Goal: Task Accomplishment & Management: Complete application form

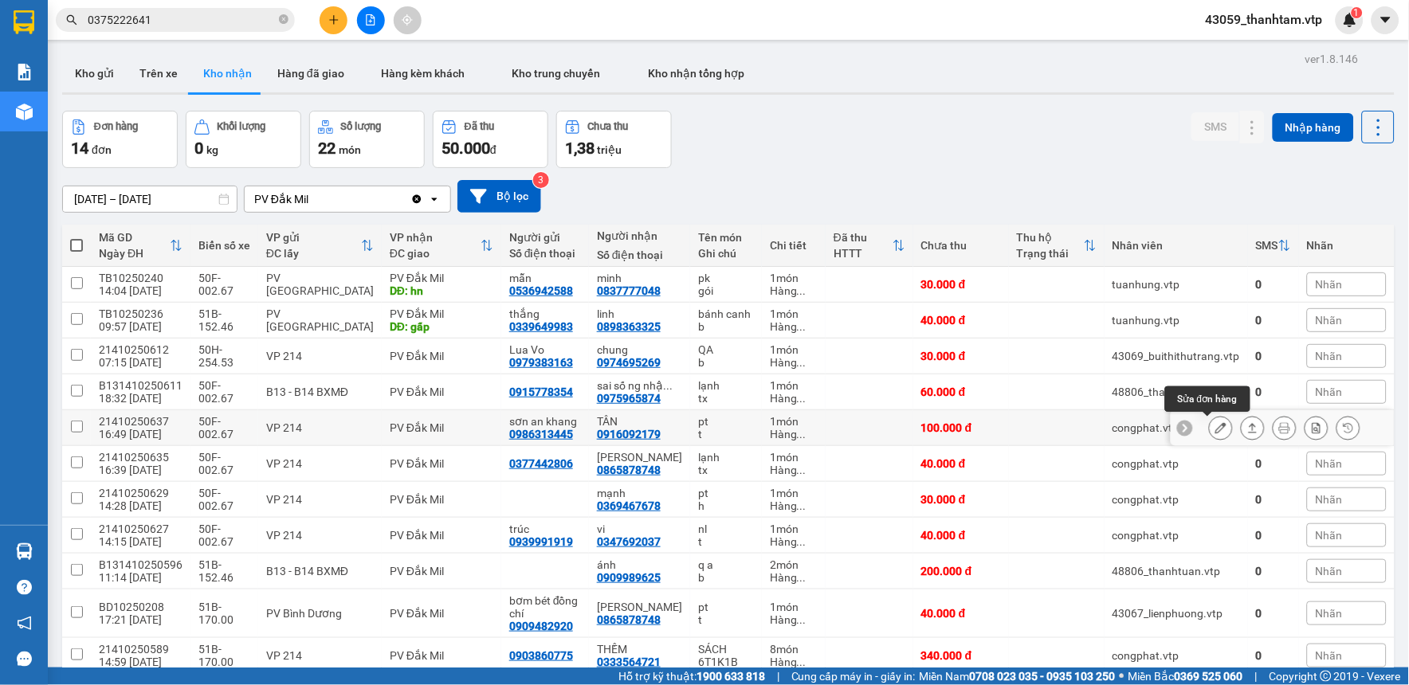
click at [1215, 427] on icon at bounding box center [1220, 427] width 11 height 11
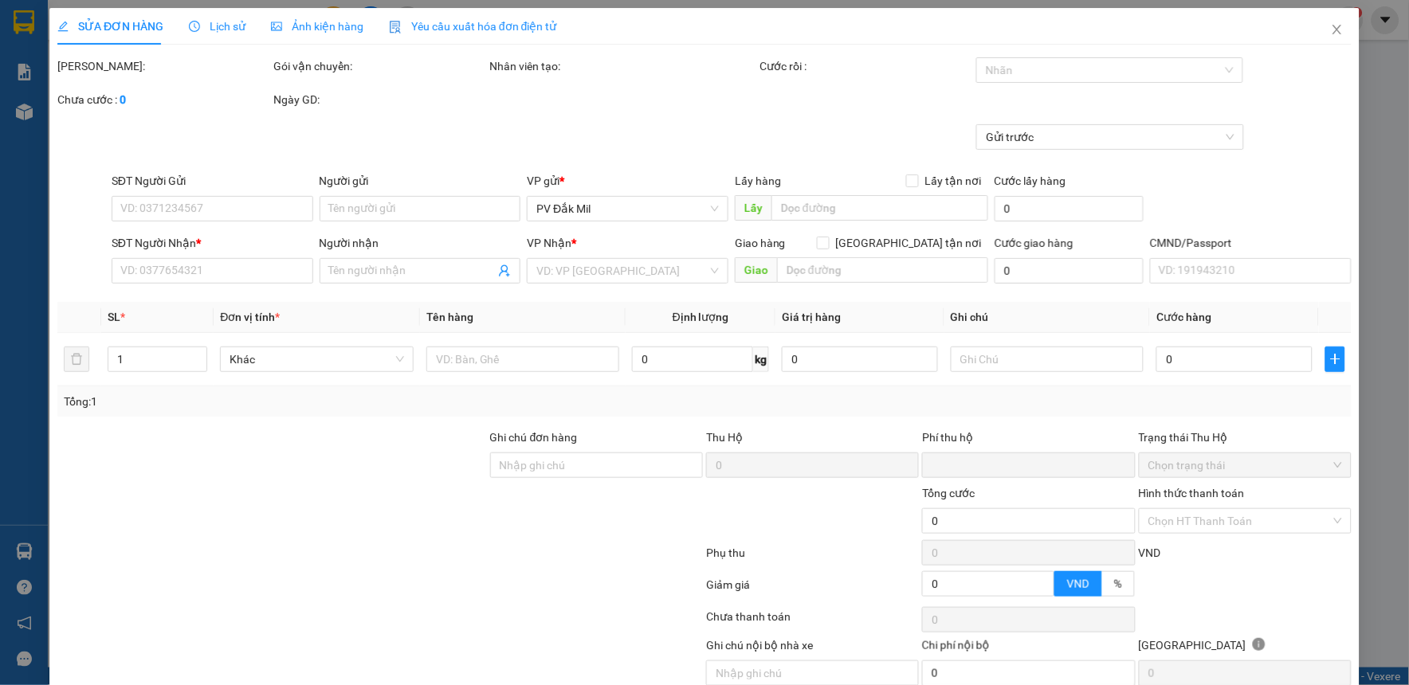
type input "5.000"
type input "0986313445"
type input "sơn an khang"
type input "0916092179"
type input "TÂN"
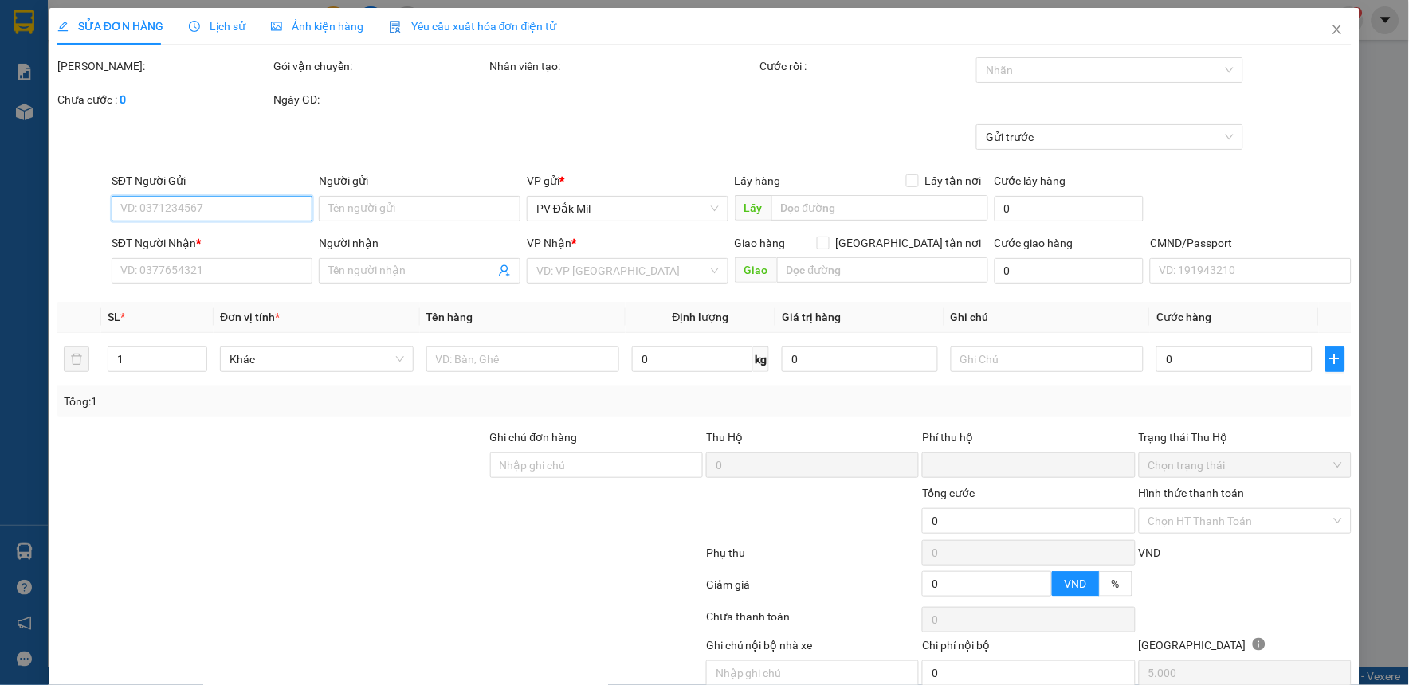
type input "0"
type input "100.000"
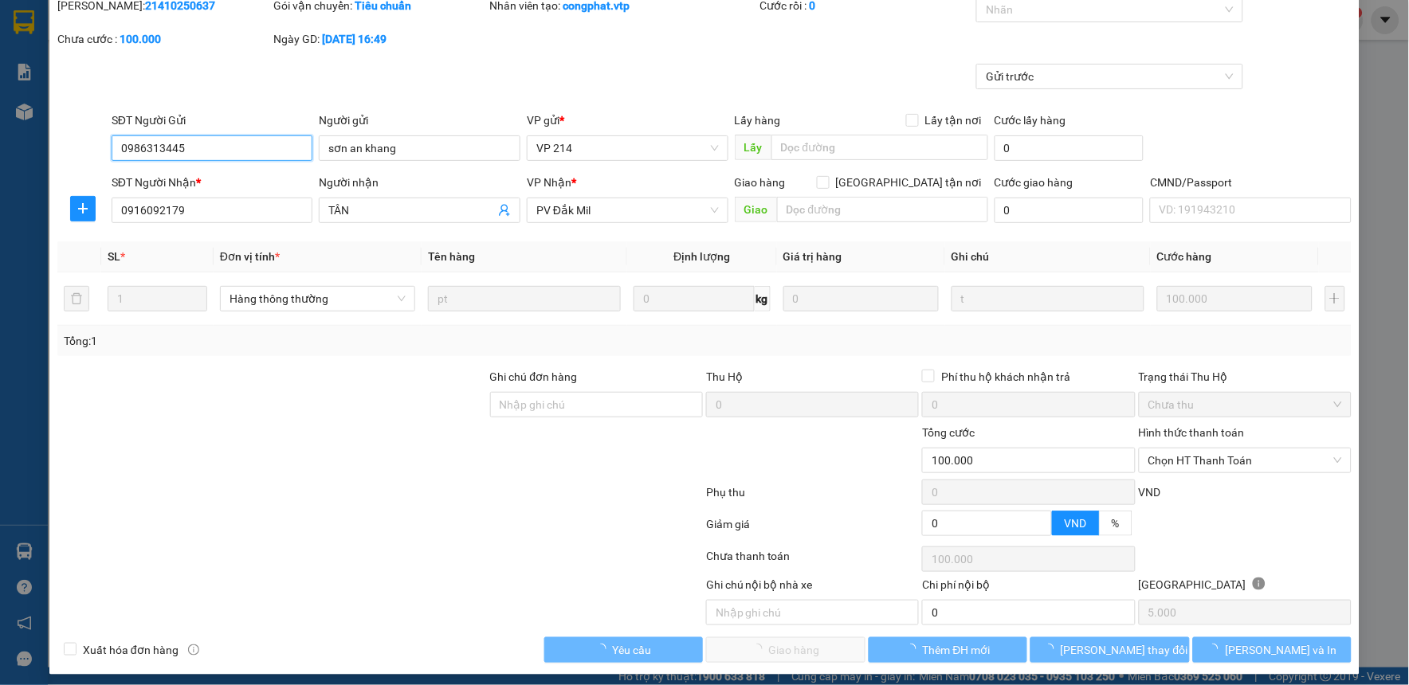
scroll to position [69, 0]
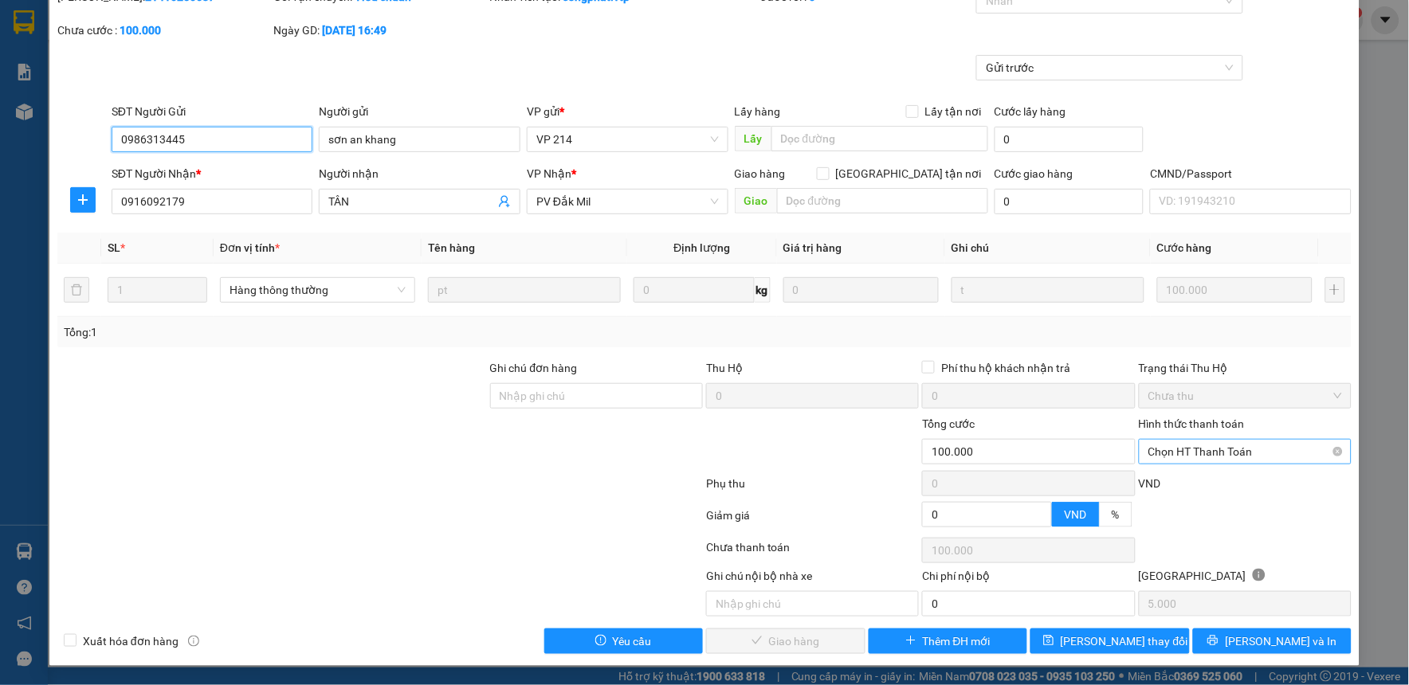
click at [1189, 449] on span "Chọn HT Thanh Toán" at bounding box center [1245, 452] width 194 height 24
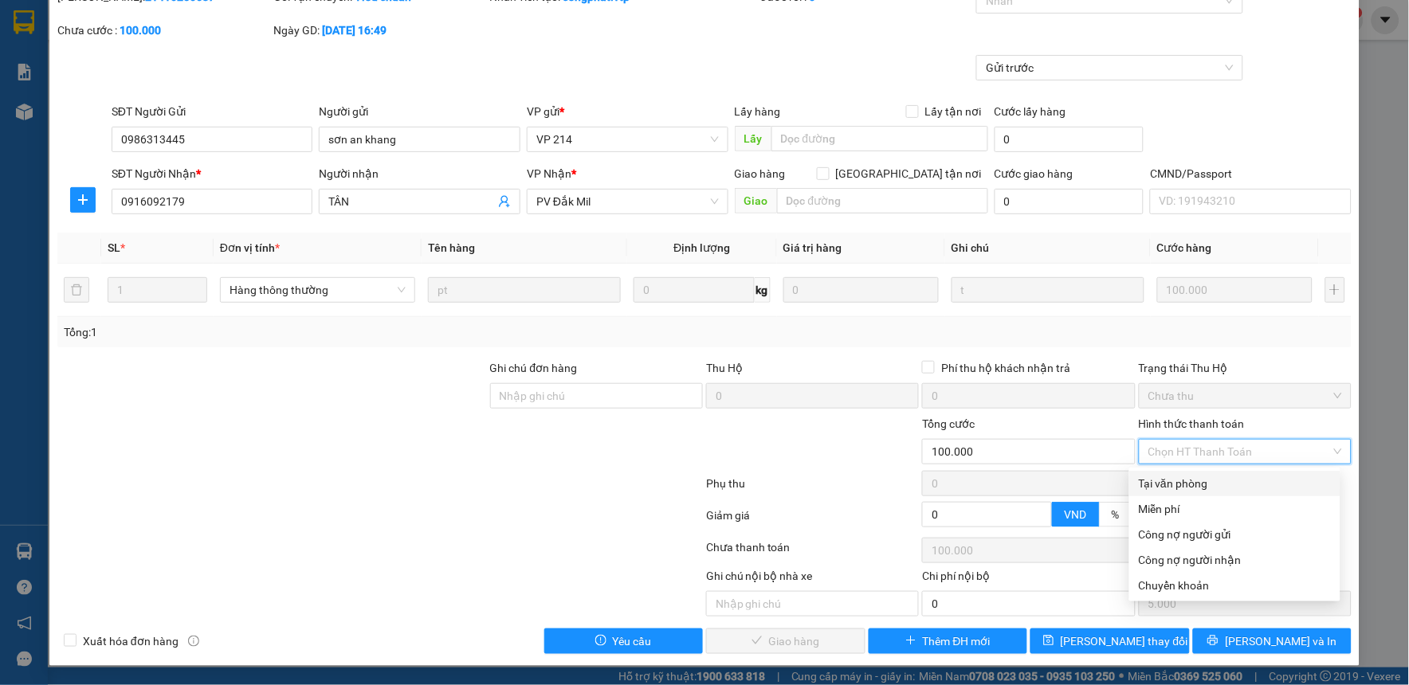
click at [1179, 483] on div "Tại văn phòng" at bounding box center [1235, 484] width 192 height 18
type input "0"
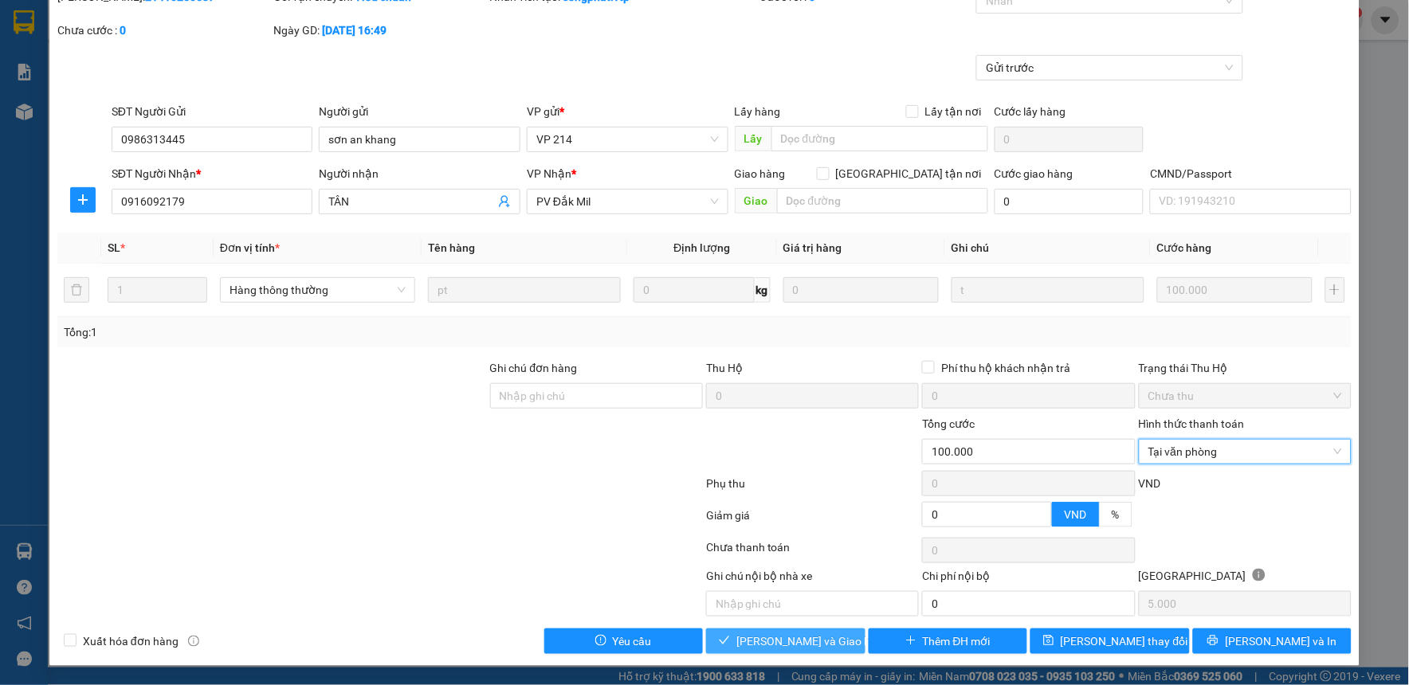
click at [773, 638] on span "[PERSON_NAME] và Giao hàng" at bounding box center [812, 642] width 153 height 18
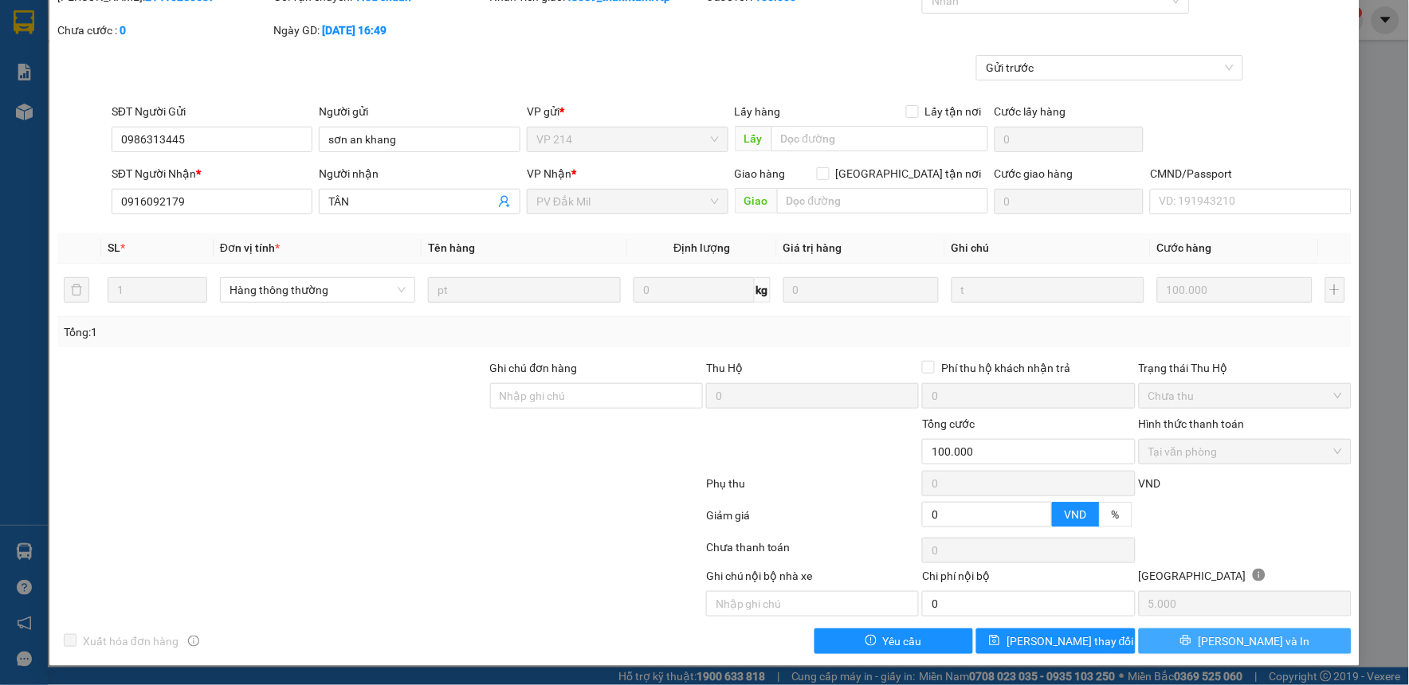
click at [1187, 646] on button "[PERSON_NAME] và In" at bounding box center [1245, 642] width 213 height 26
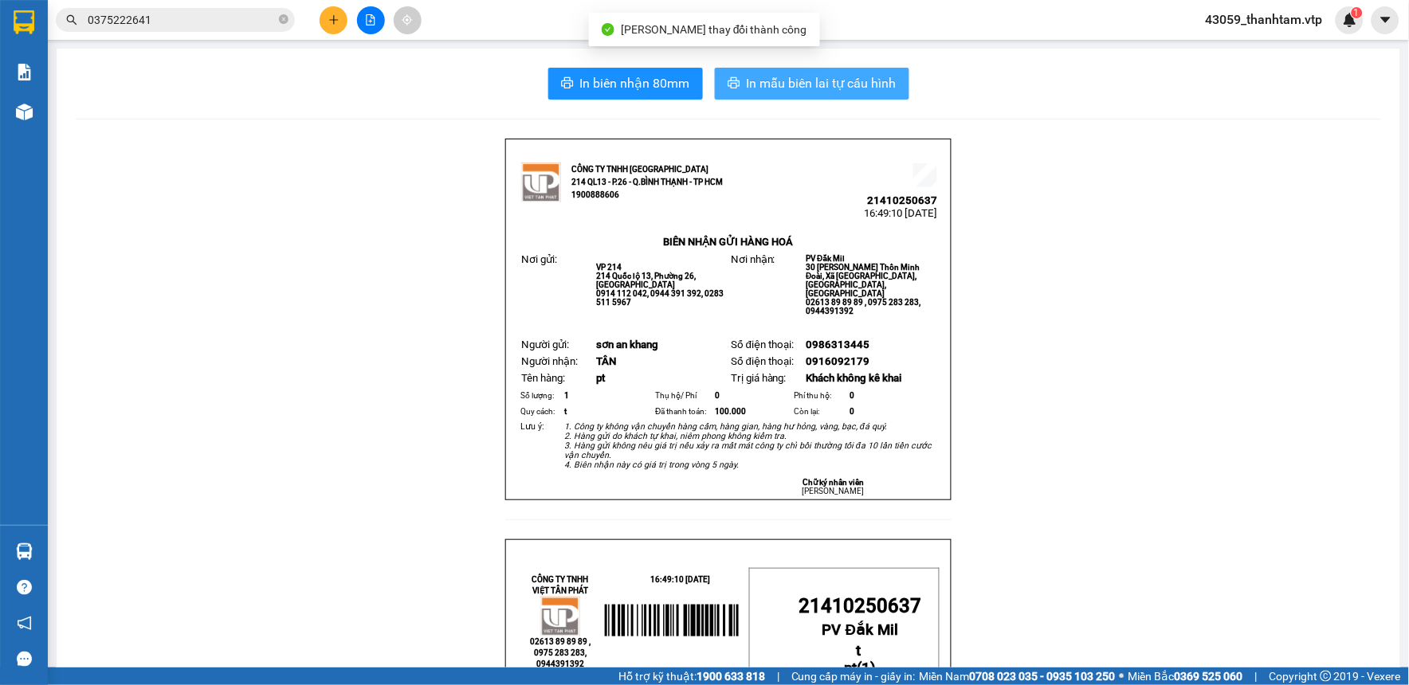
click at [838, 83] on span "In mẫu biên lai tự cấu hình" at bounding box center [822, 83] width 150 height 20
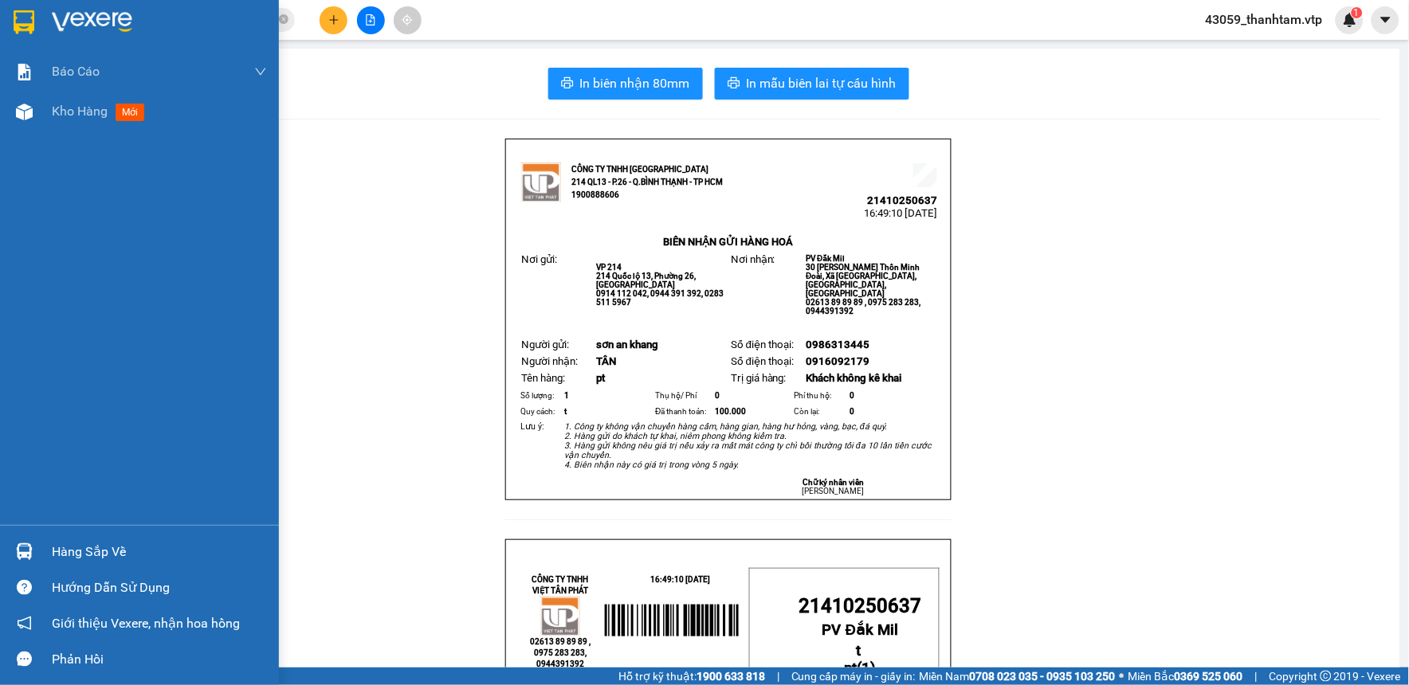
click at [27, 24] on img at bounding box center [24, 22] width 21 height 24
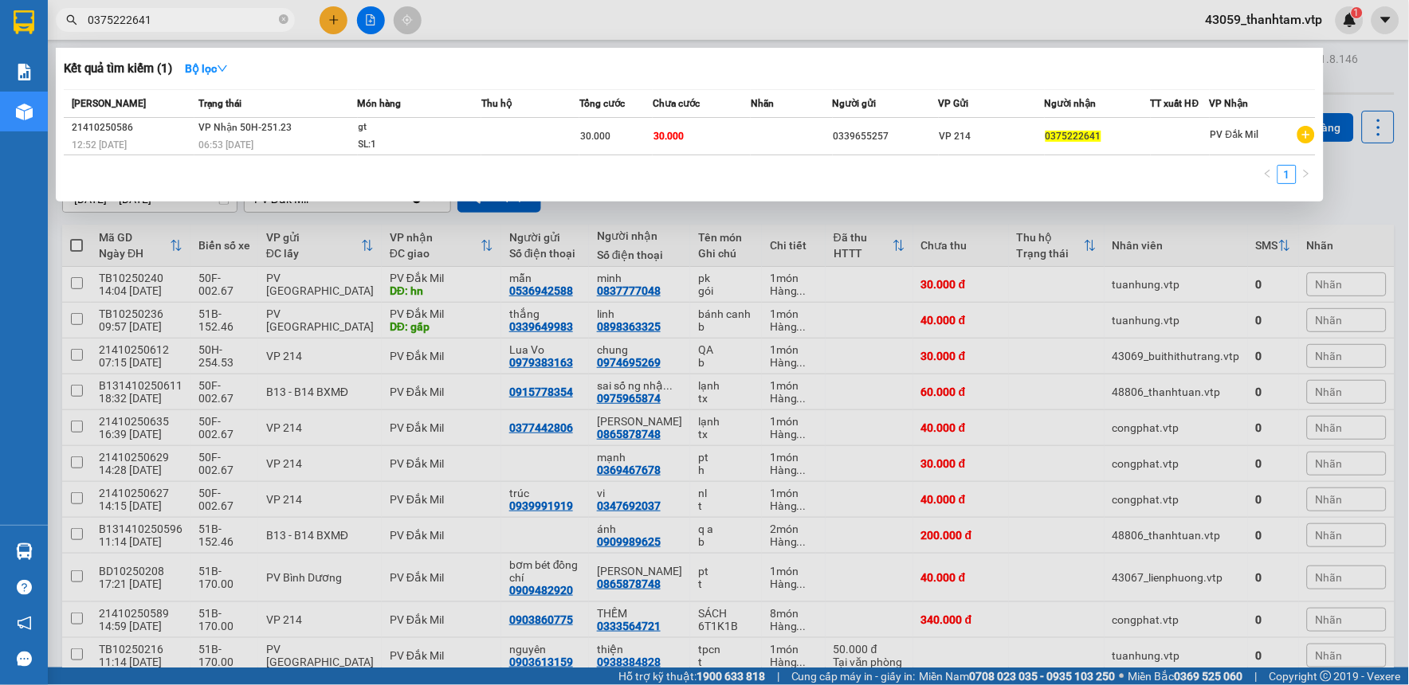
drag, startPoint x: 216, startPoint y: 22, endPoint x: 28, endPoint y: 48, distance: 189.8
click at [28, 48] on section "Kết quả tìm kiếm ( 1 ) Bộ lọc Mã ĐH Trạng thái Món hàng Thu hộ Tổng cước Chưa c…" at bounding box center [704, 342] width 1409 height 685
paste input "46577268"
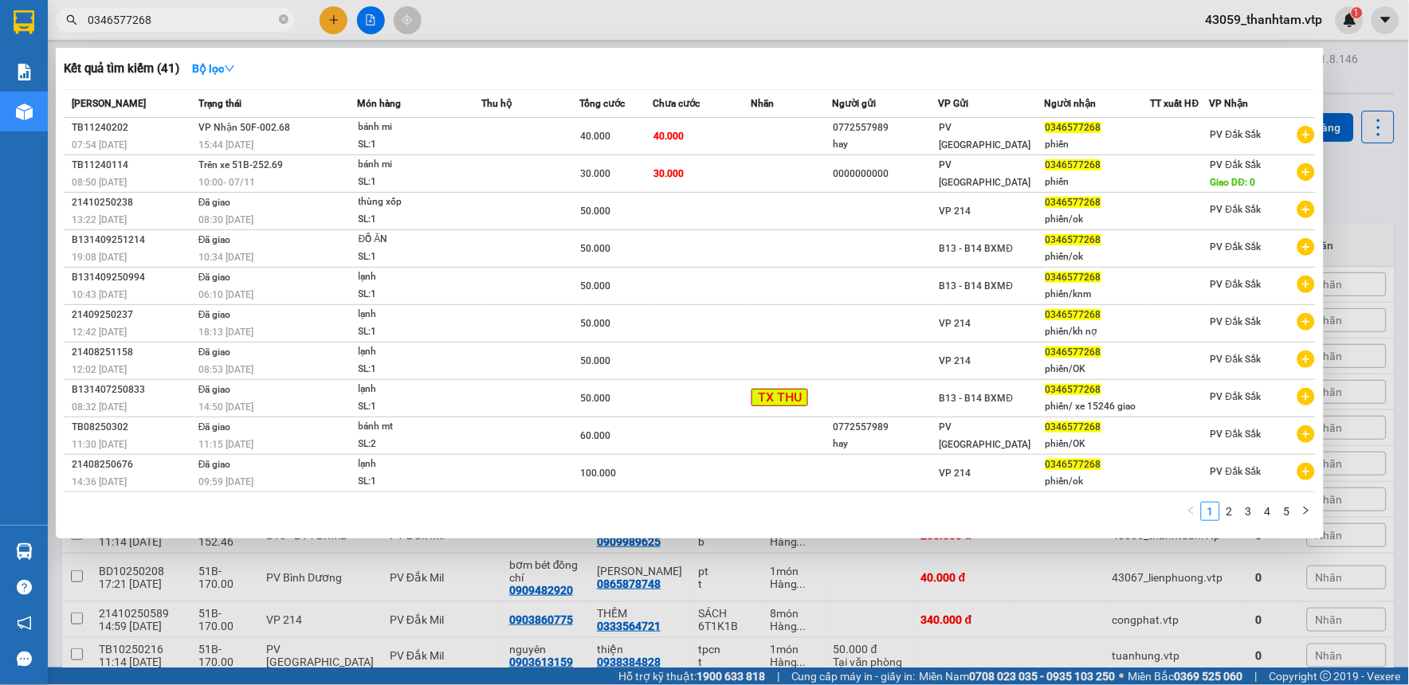
type input "0346577268"
click at [492, 603] on div at bounding box center [704, 342] width 1409 height 685
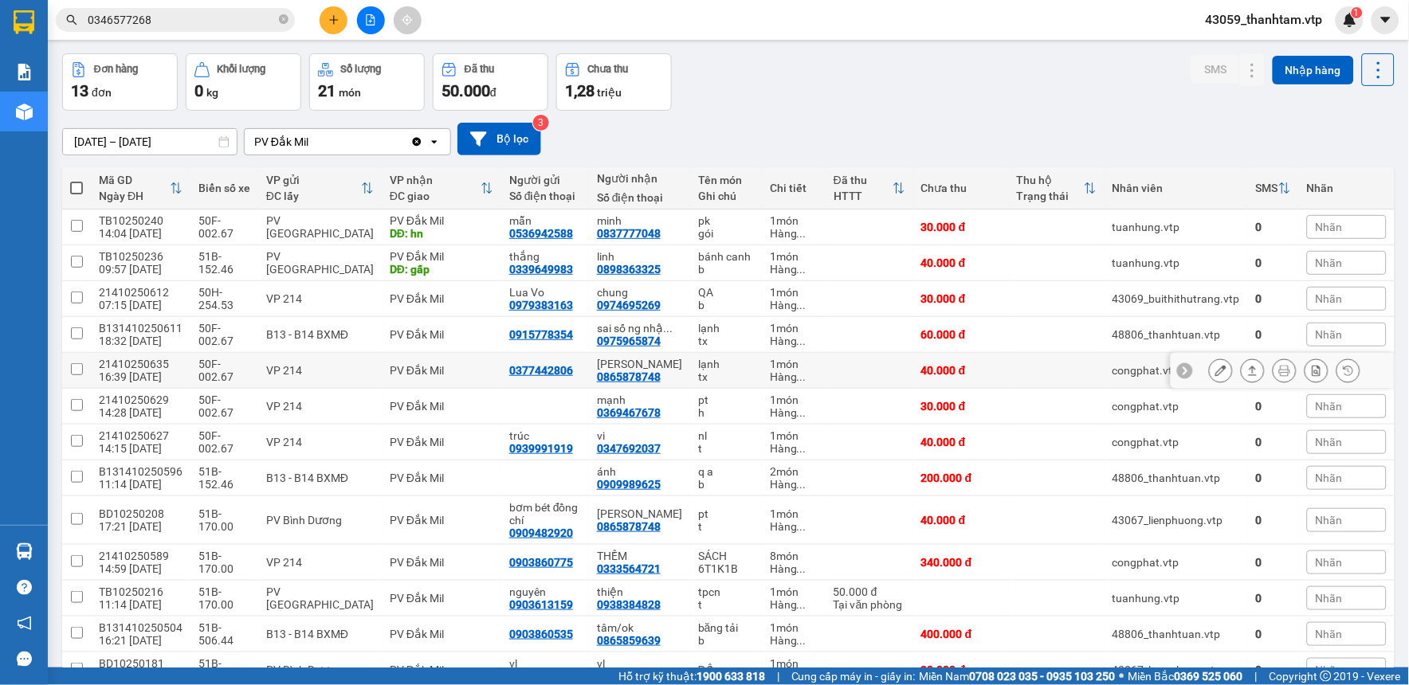
scroll to position [88, 0]
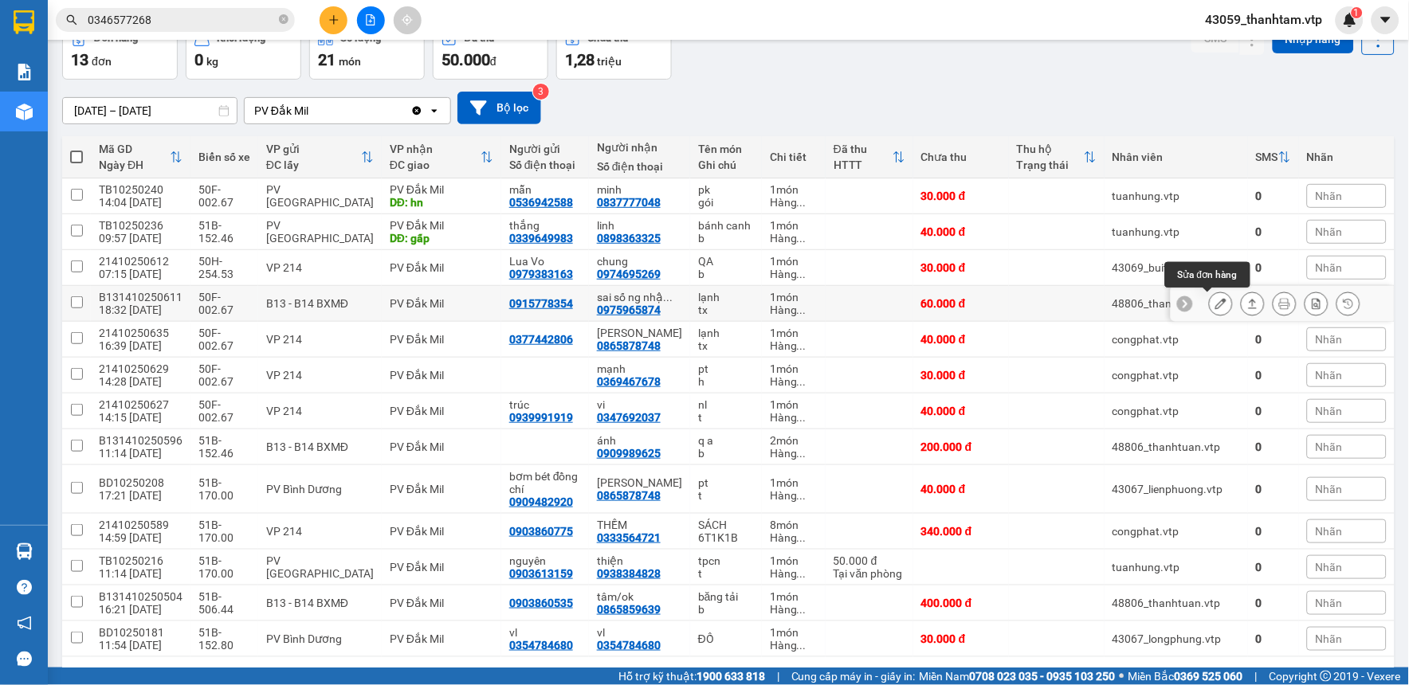
click at [1215, 308] on icon at bounding box center [1220, 303] width 11 height 11
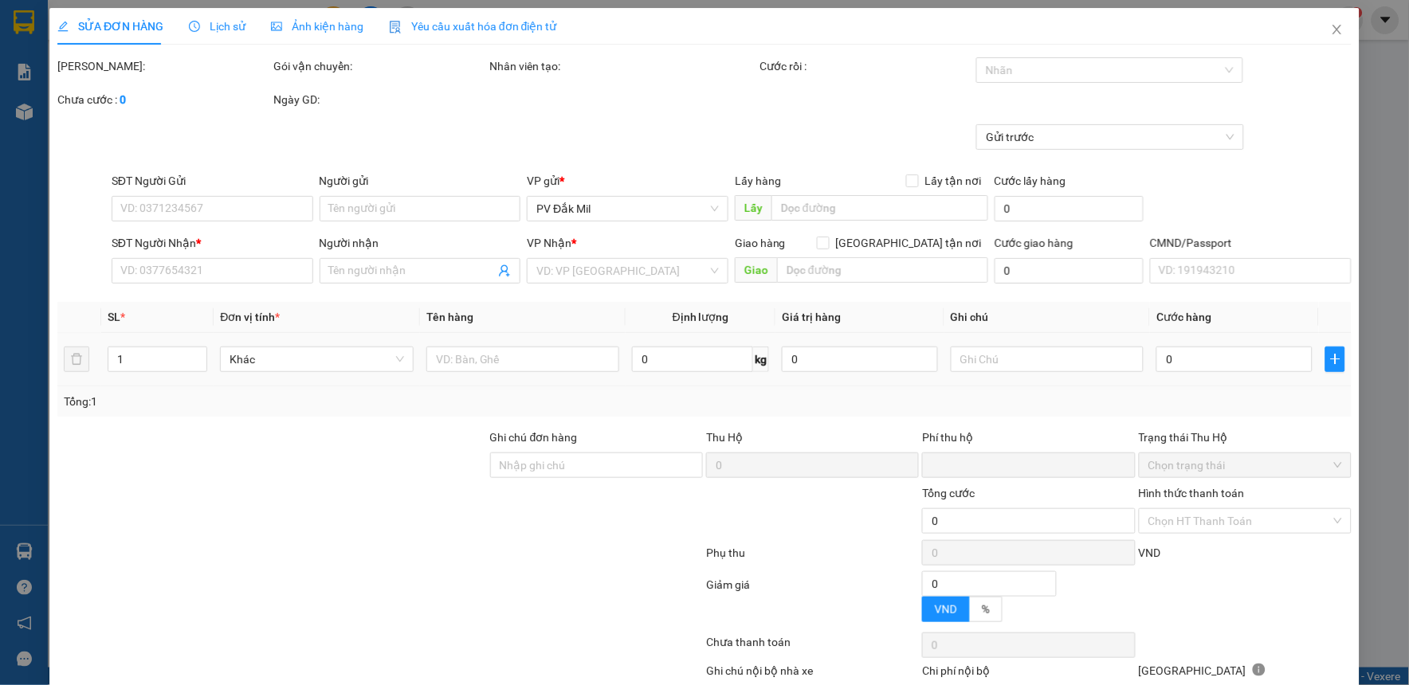
type input "3.000"
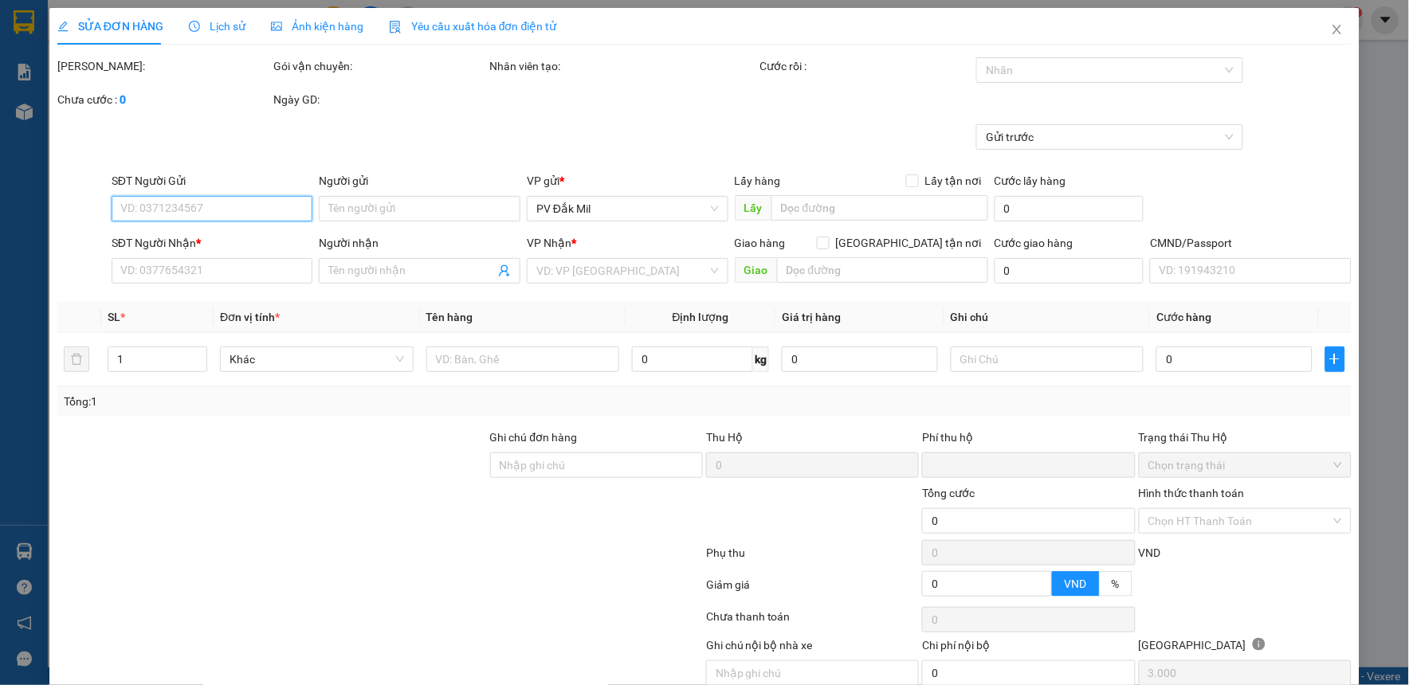
type input "0915778354"
type input "0975965874"
type input "sai số ng nhận ,ll ng gửi k nghe máy"
type input "0"
type input "60.000"
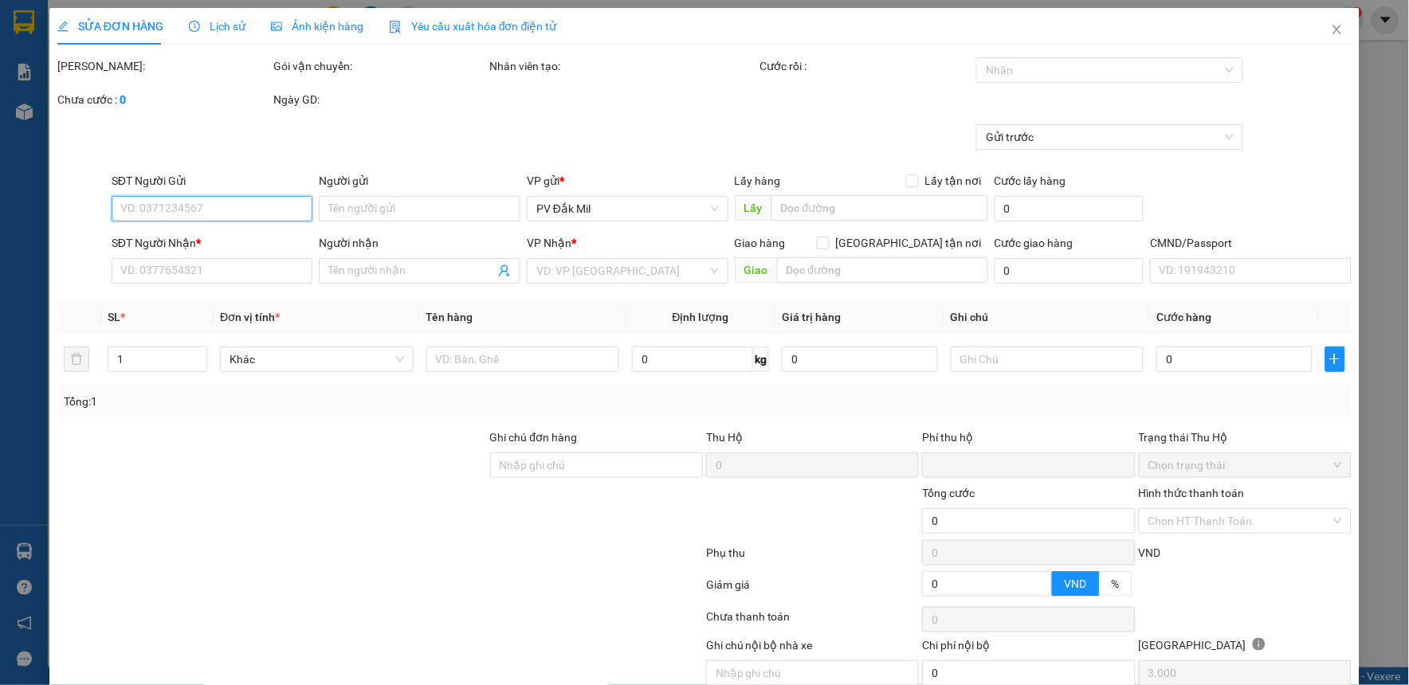
type input "60.000"
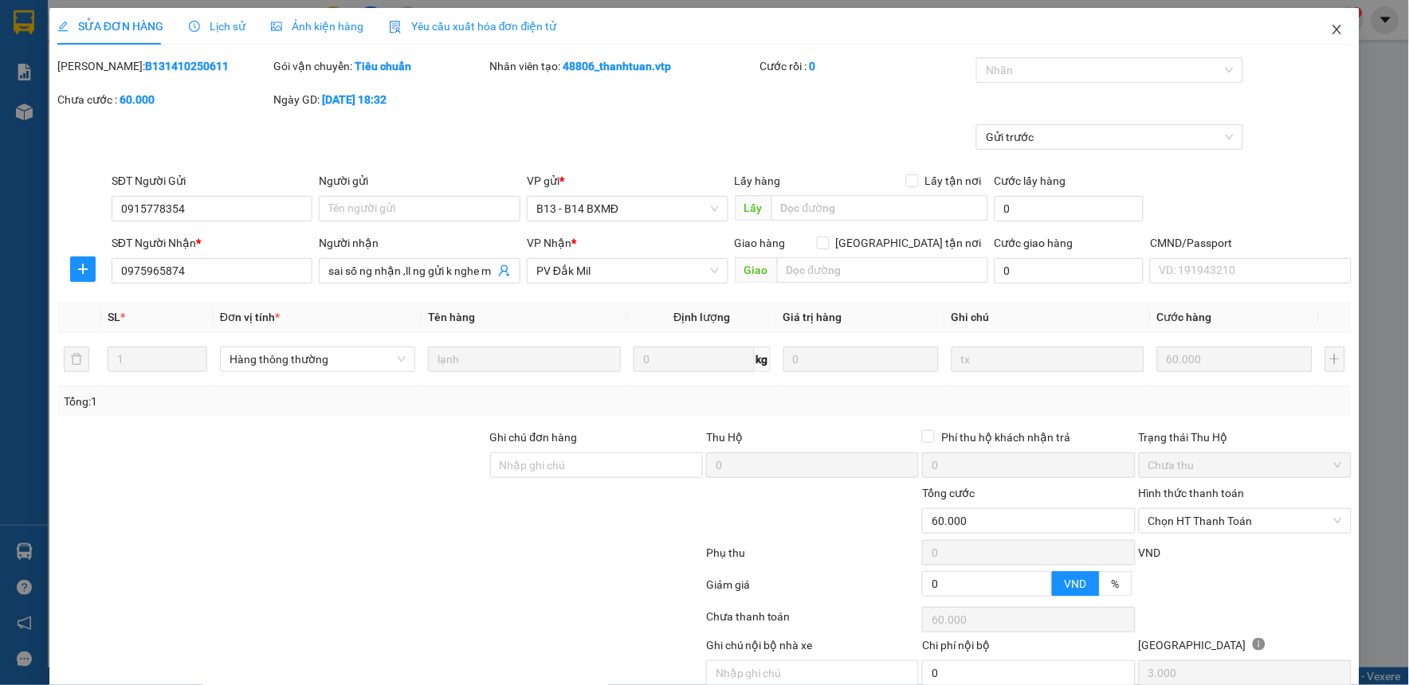
click at [1331, 30] on icon "close" at bounding box center [1337, 29] width 13 height 13
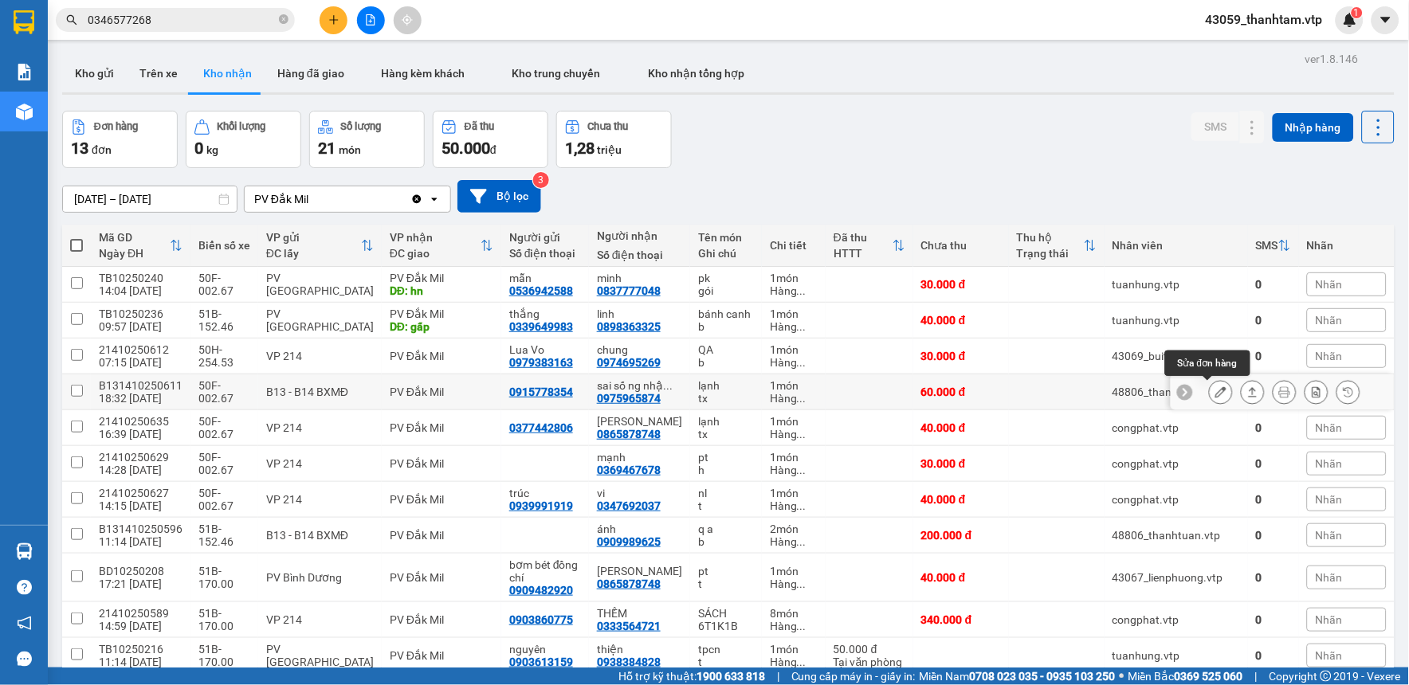
click at [1215, 393] on icon at bounding box center [1220, 392] width 11 height 11
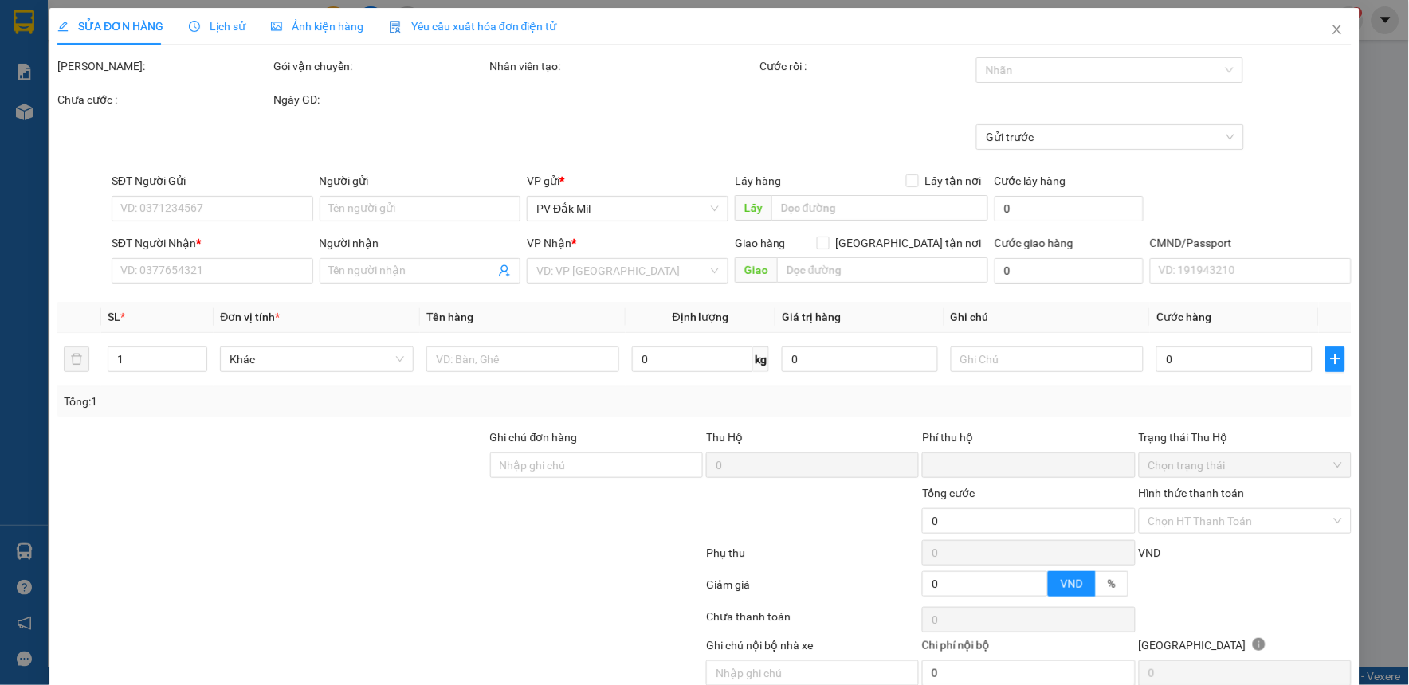
type input "3.000"
type input "0915778354"
type input "0975965874"
type input "sai số ng nhận ,ll ng gửi k nghe máy"
type input "0"
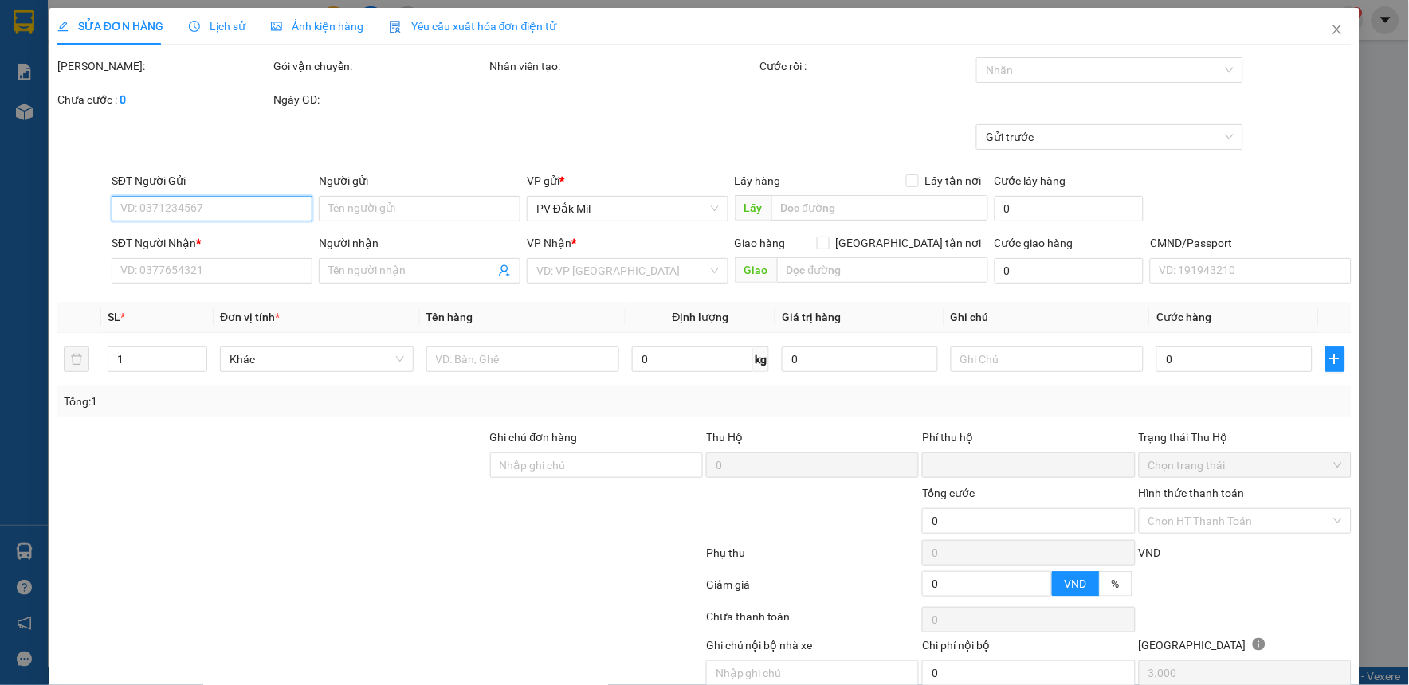
type input "60.000"
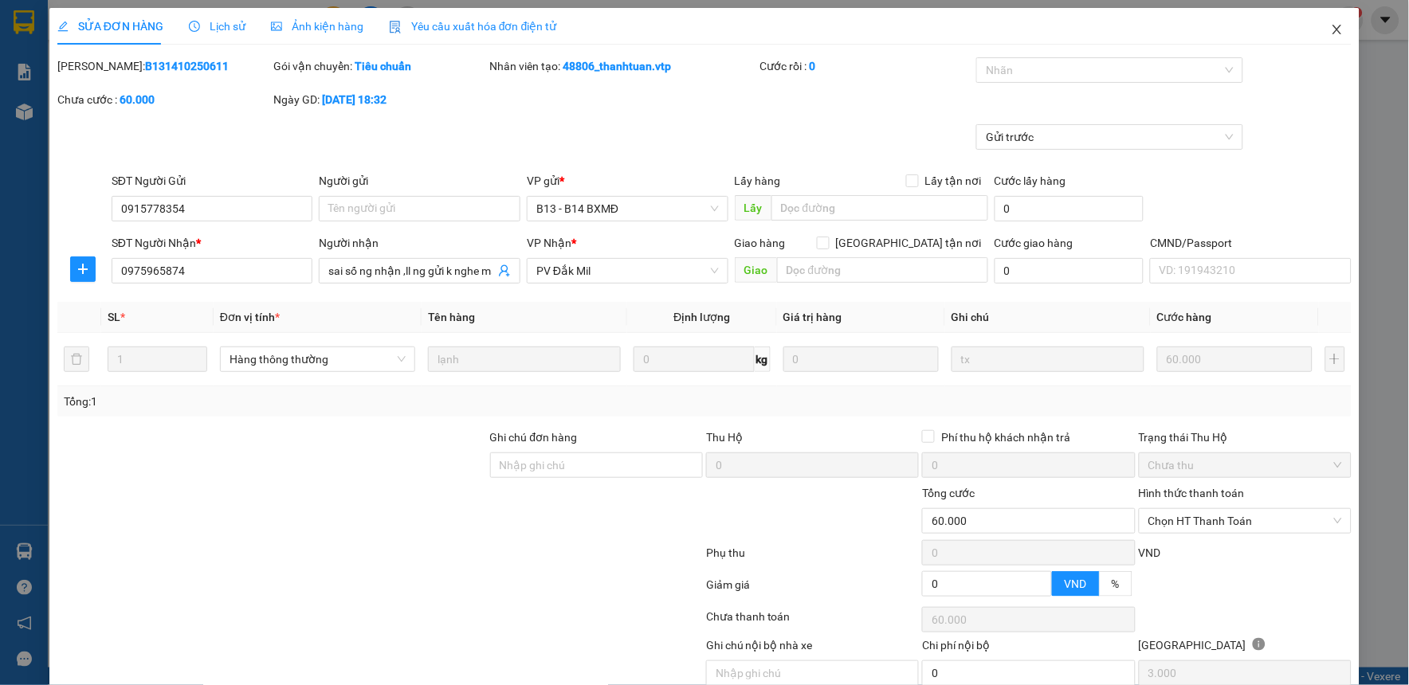
click at [1333, 32] on icon "close" at bounding box center [1337, 30] width 9 height 10
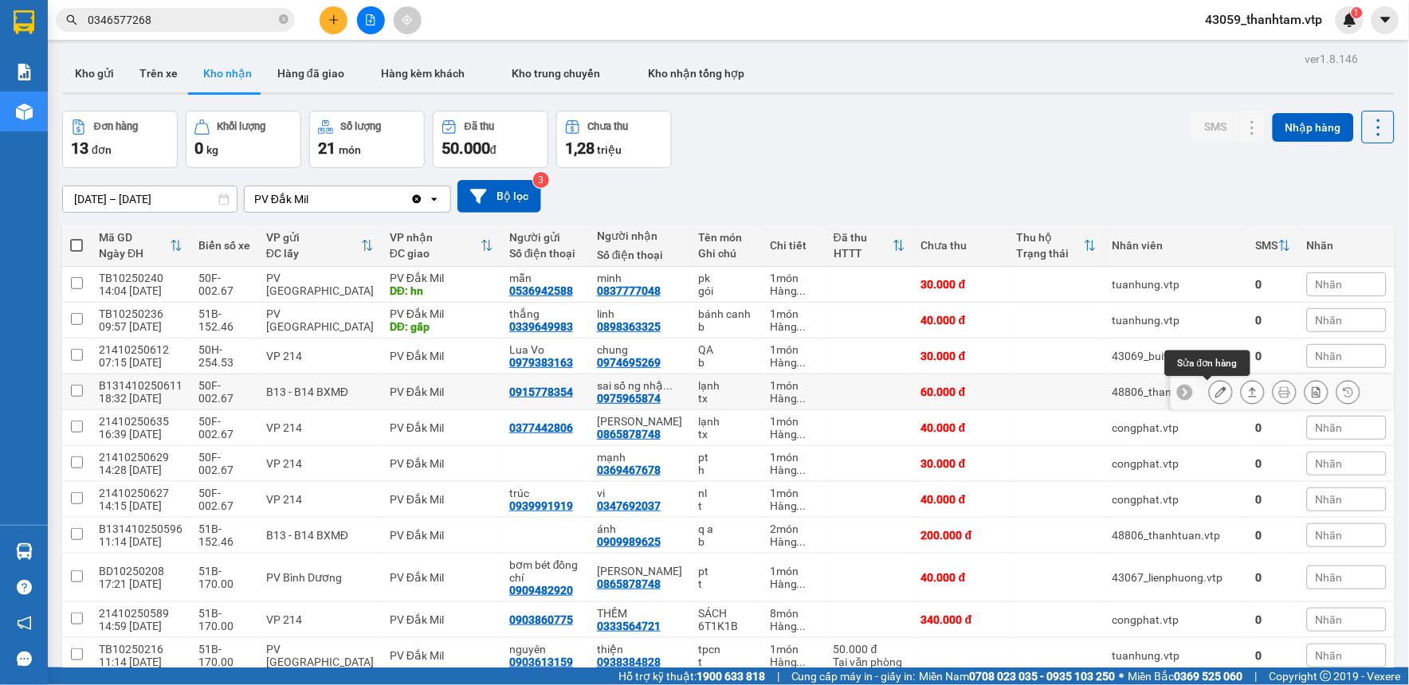
click at [1215, 391] on icon at bounding box center [1220, 392] width 11 height 11
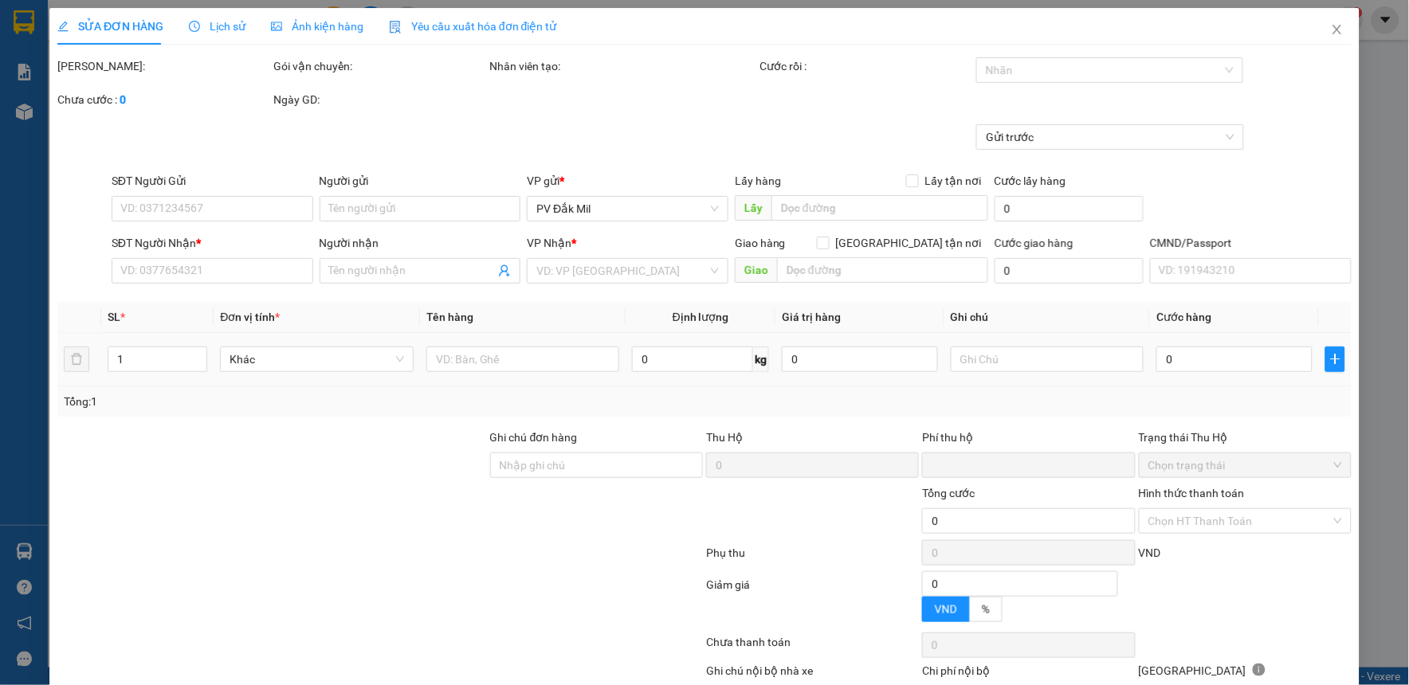
type input "3.000"
type input "0915778354"
type input "0975965874"
type input "sai số ng nhận ,ll ng gửi k nghe máy"
type input "0"
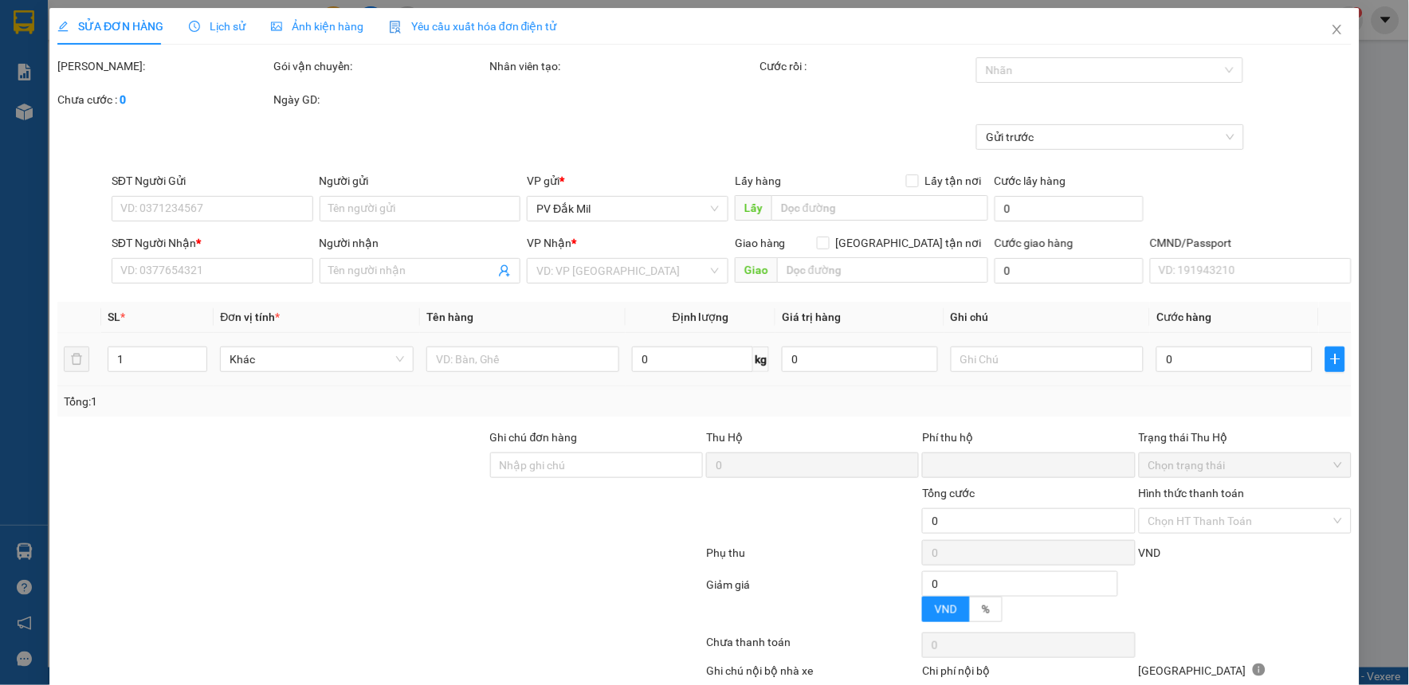
type input "60.000"
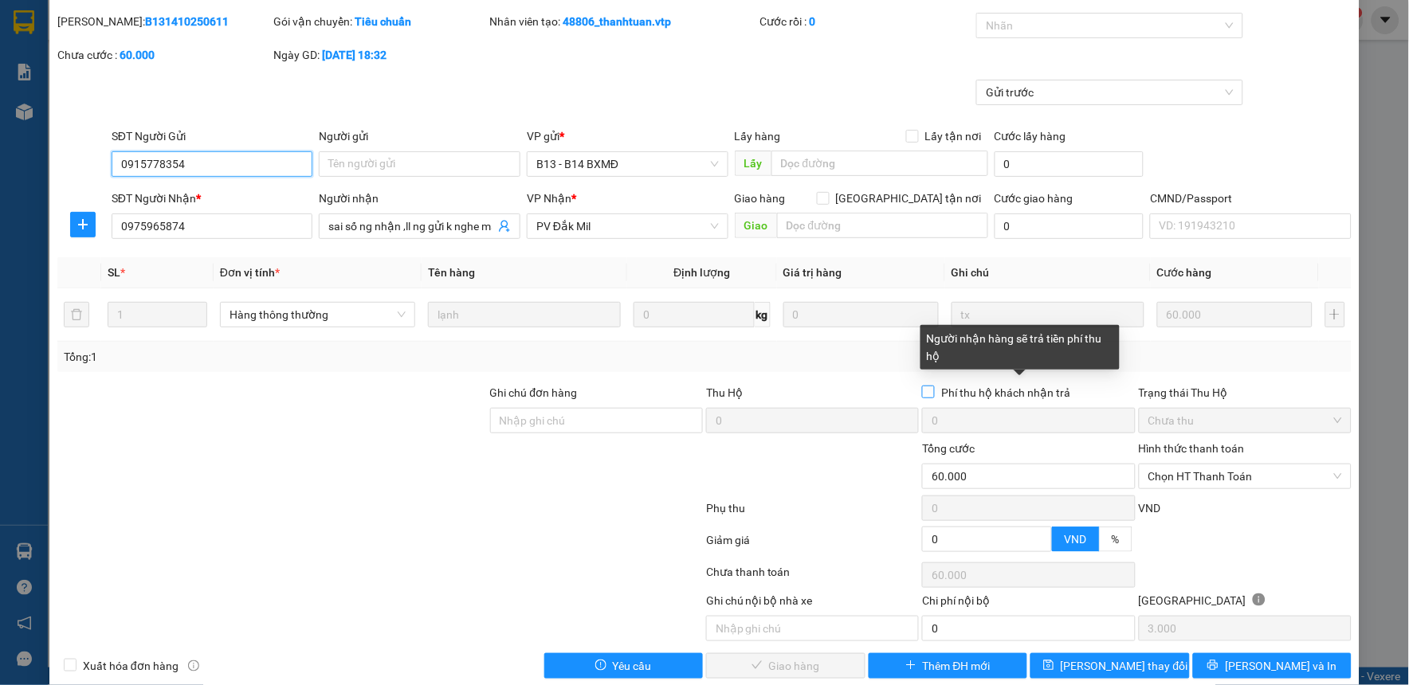
scroll to position [69, 0]
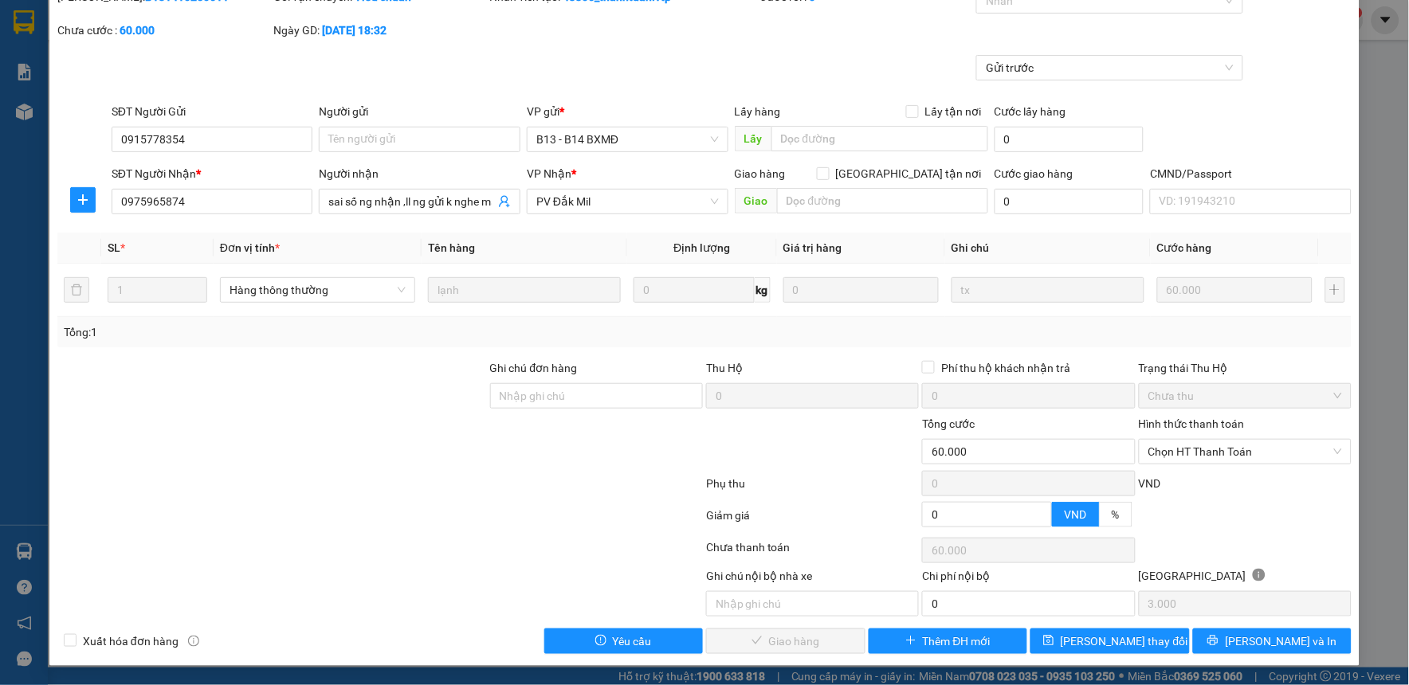
click at [470, 492] on div at bounding box center [380, 487] width 649 height 32
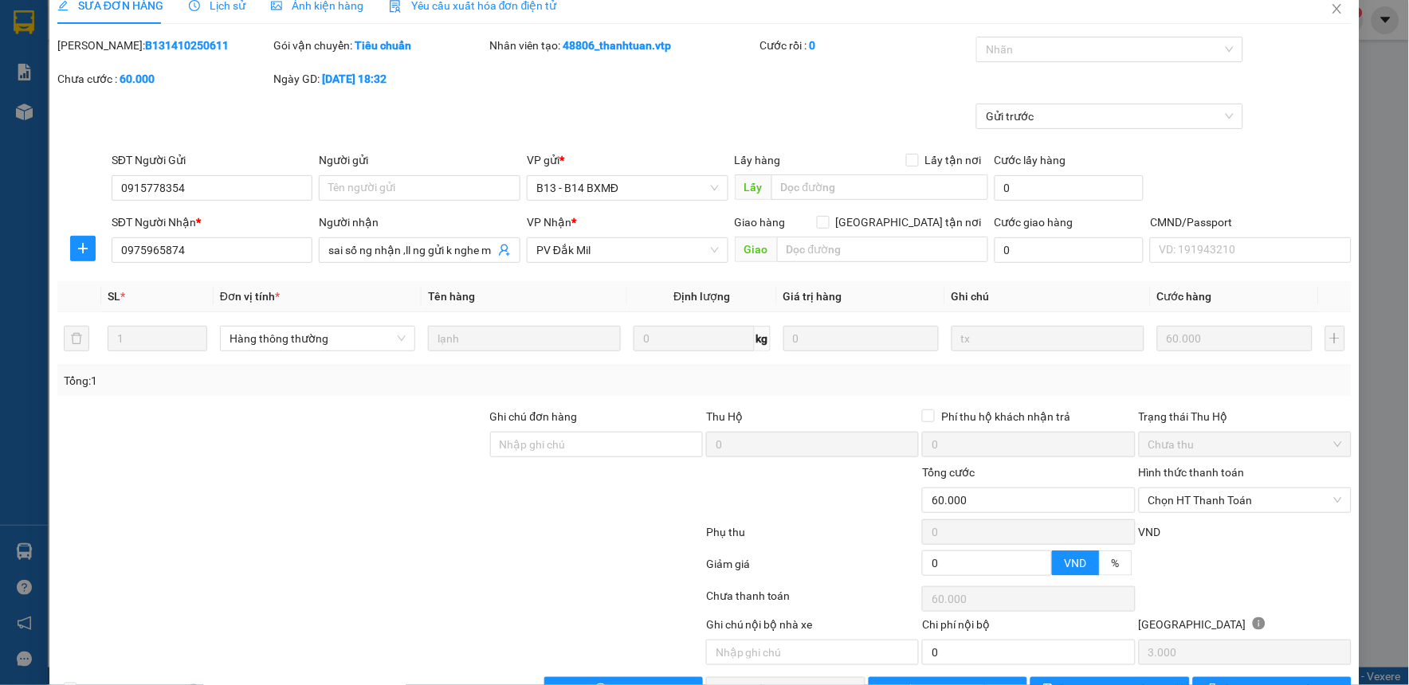
scroll to position [0, 0]
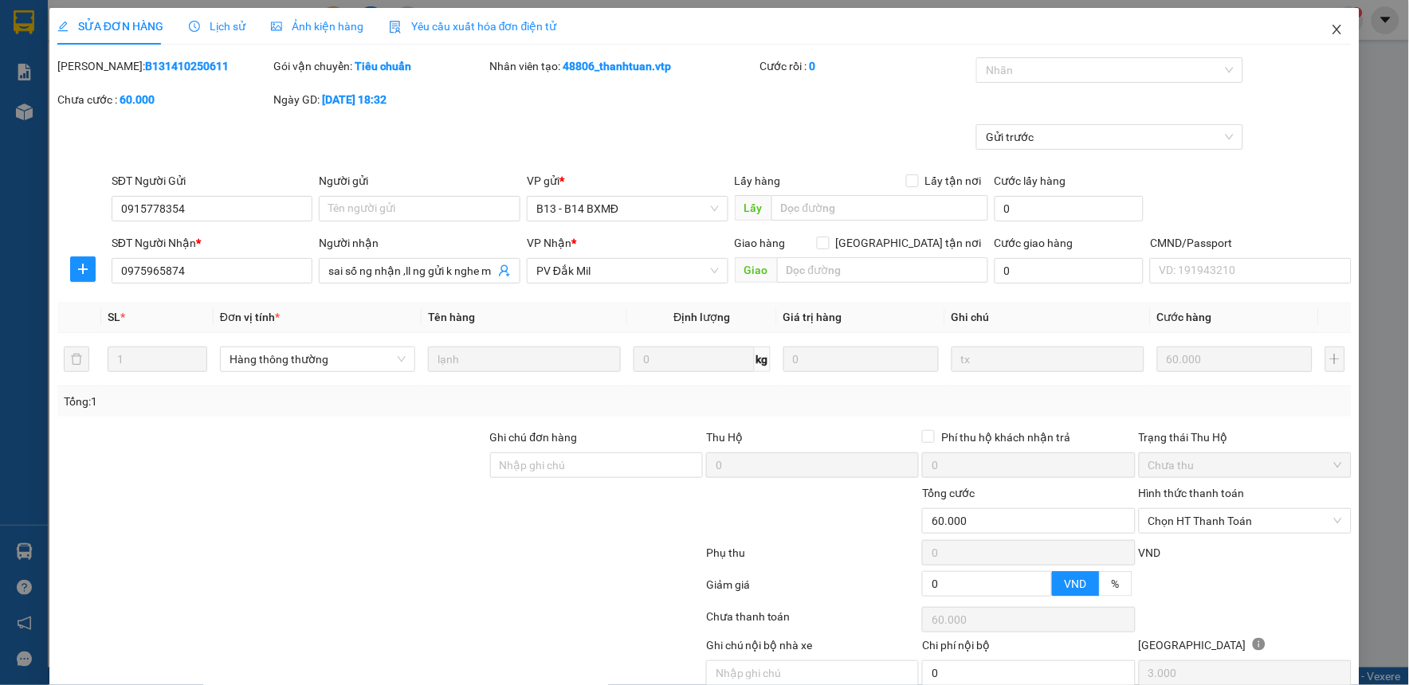
click at [1331, 30] on icon "close" at bounding box center [1337, 29] width 13 height 13
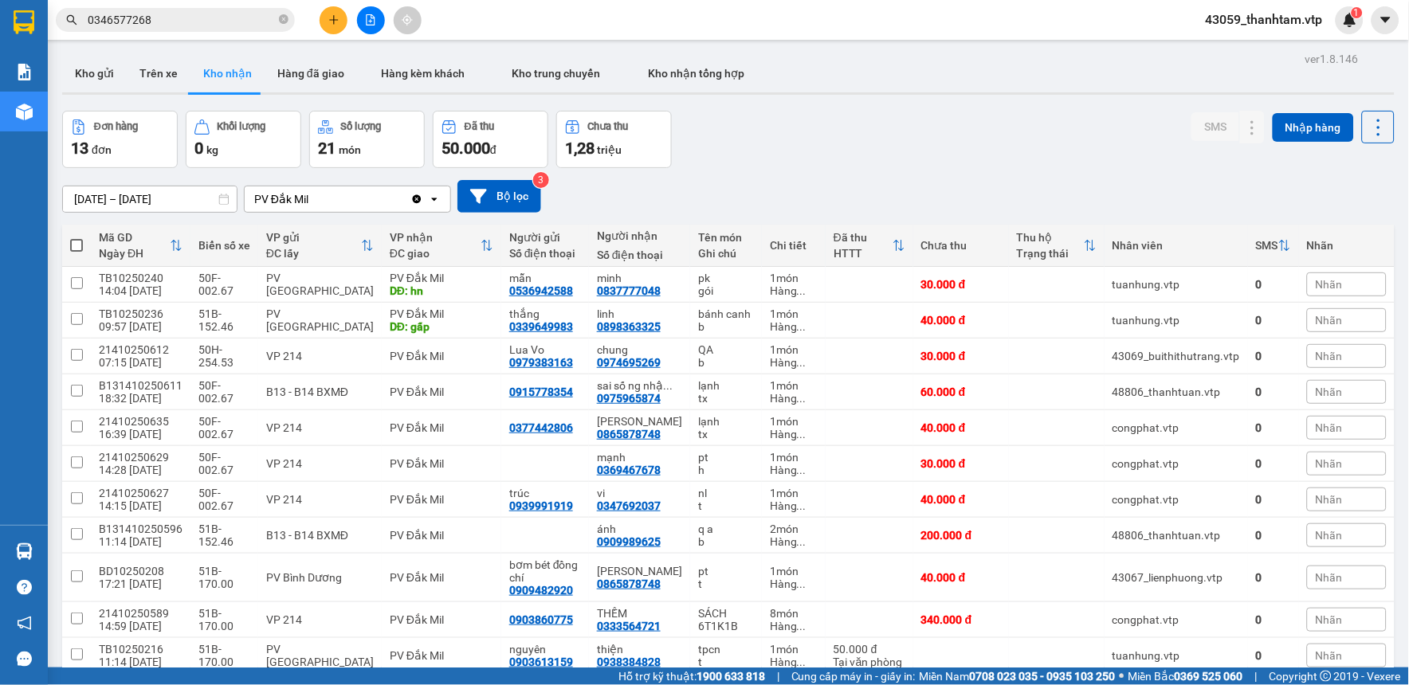
click at [899, 180] on div "[DATE] – [DATE] Press the down arrow key to interact with the calendar and sele…" at bounding box center [728, 196] width 1333 height 33
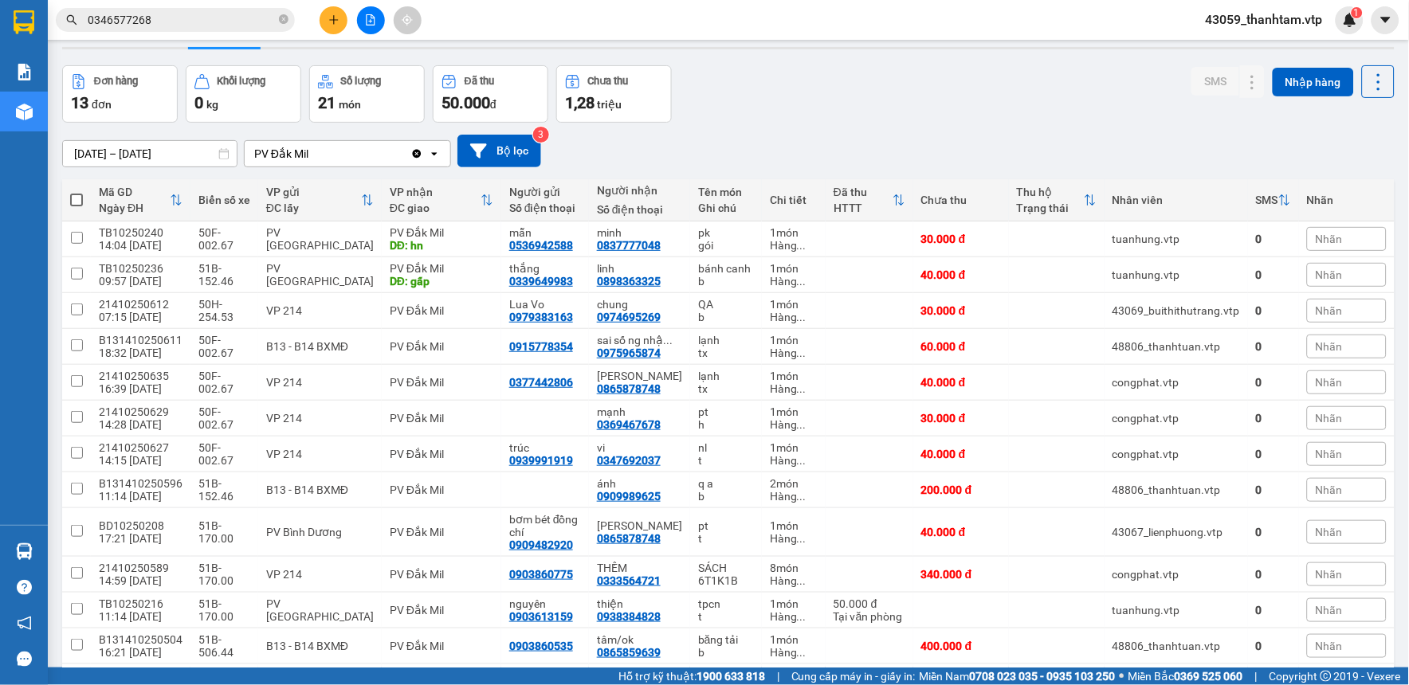
scroll to position [88, 0]
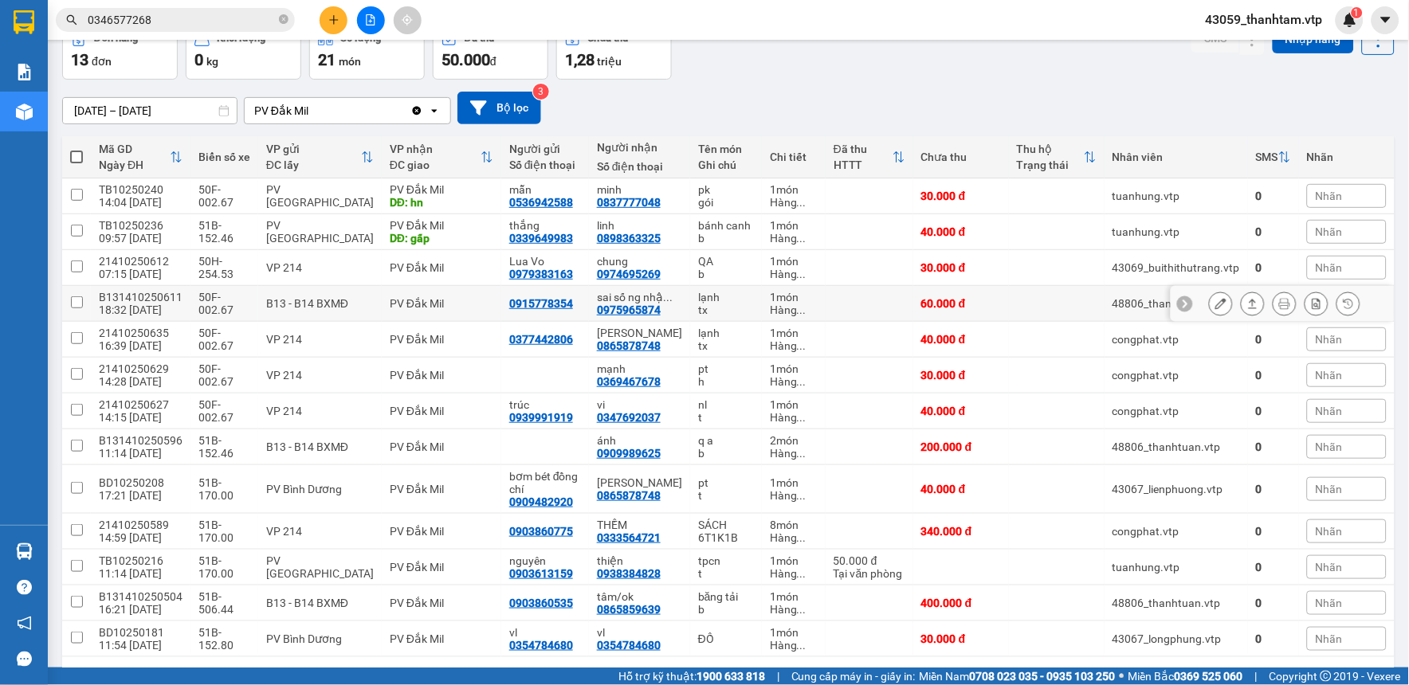
click at [1215, 304] on icon at bounding box center [1220, 303] width 11 height 11
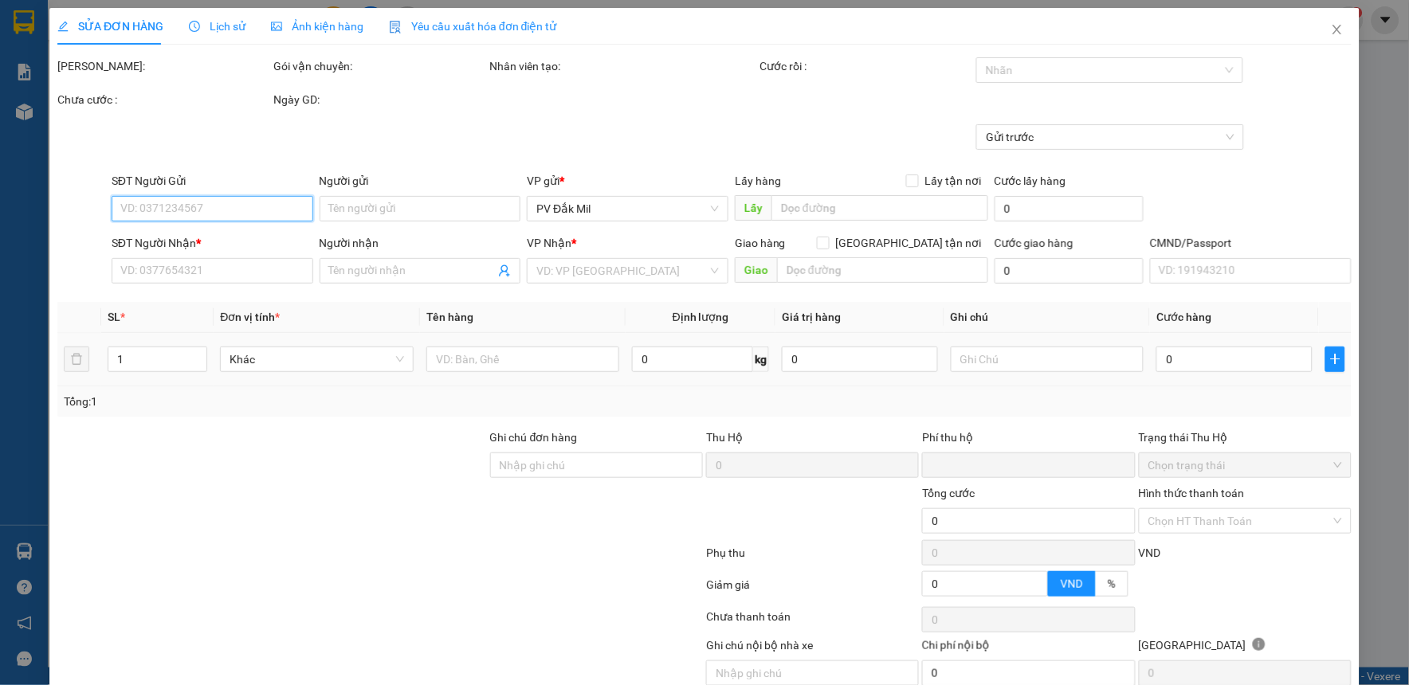
type input "3.000"
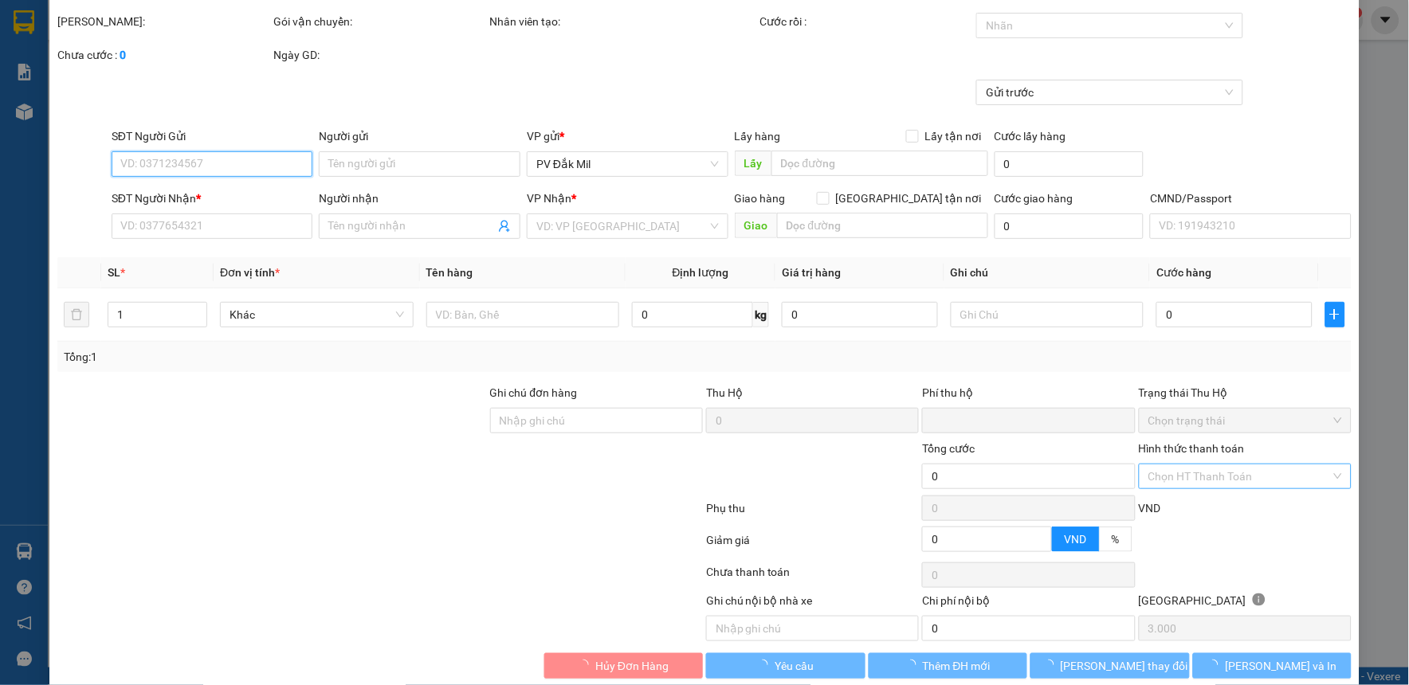
scroll to position [69, 0]
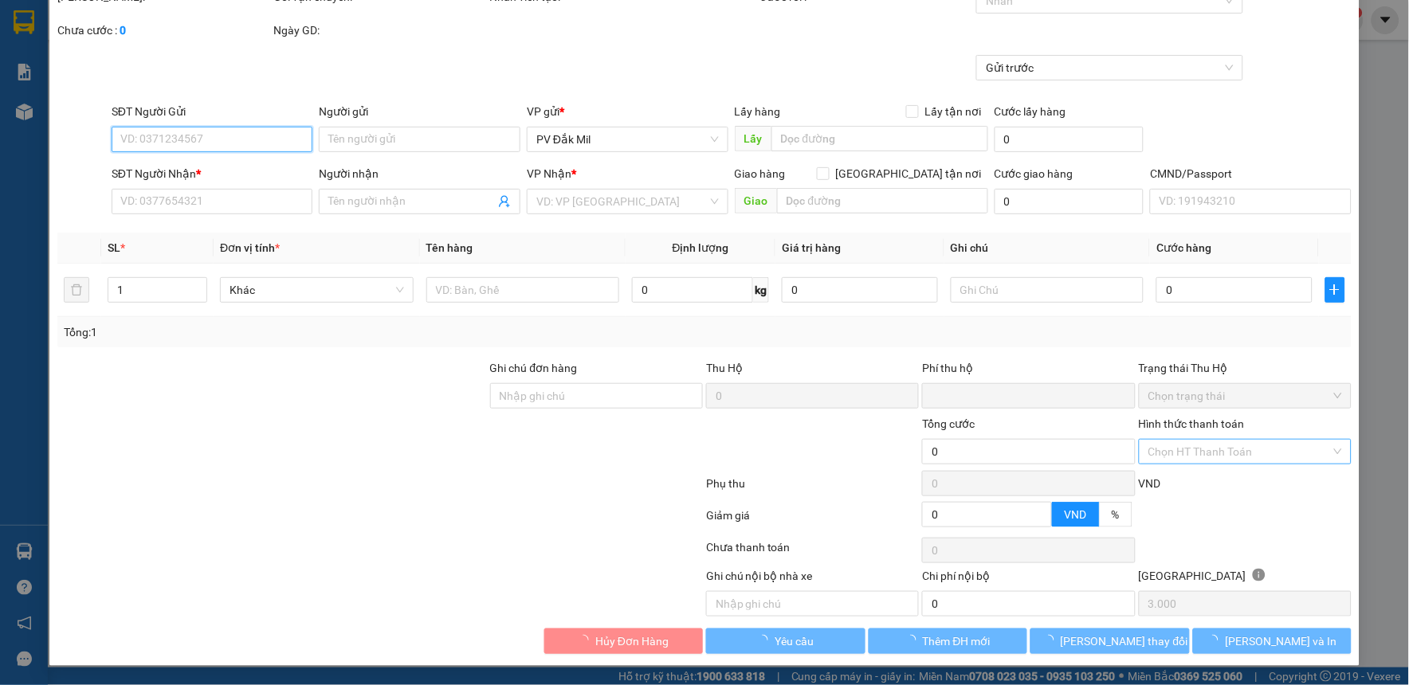
type input "0915778354"
type input "0975965874"
type input "sai số ng nhận ,ll ng gửi k nghe máy"
type input "0"
type input "60.000"
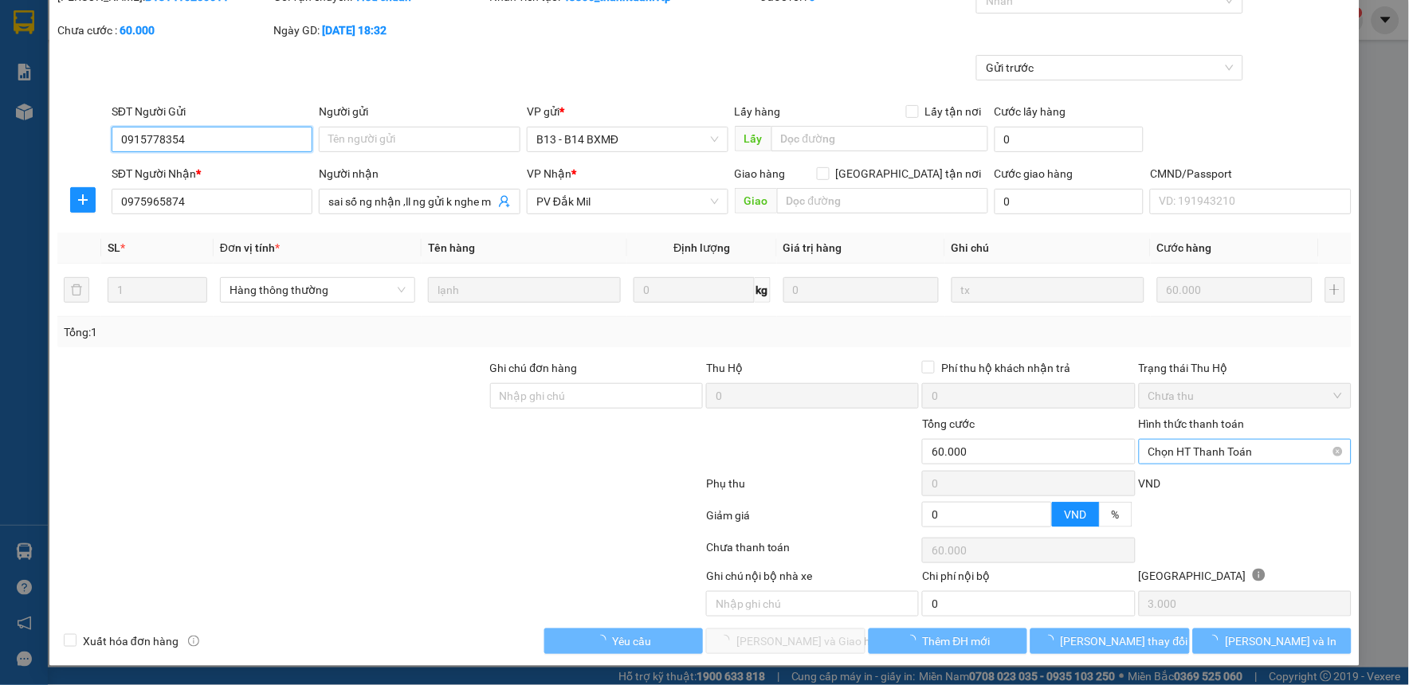
click at [1208, 456] on span "Chọn HT Thanh Toán" at bounding box center [1245, 452] width 194 height 24
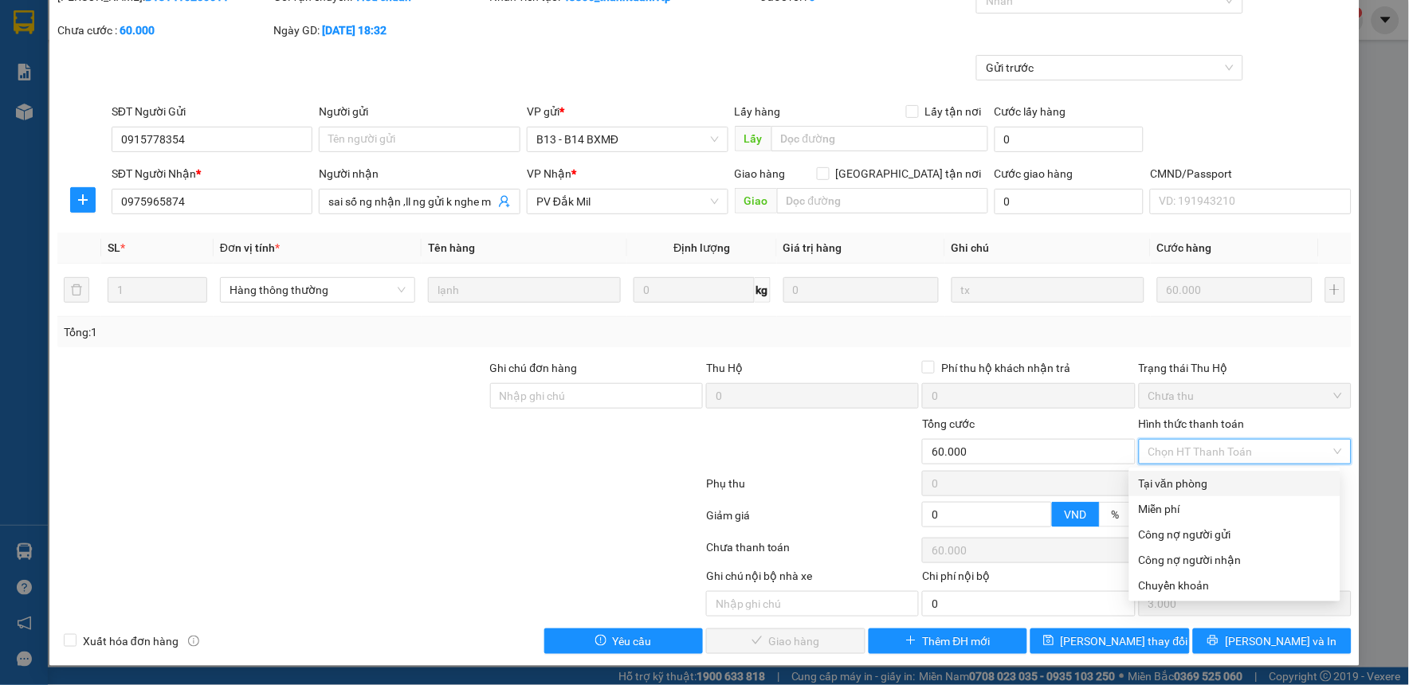
click at [1214, 483] on div "Tại văn phòng" at bounding box center [1235, 484] width 192 height 18
type input "0"
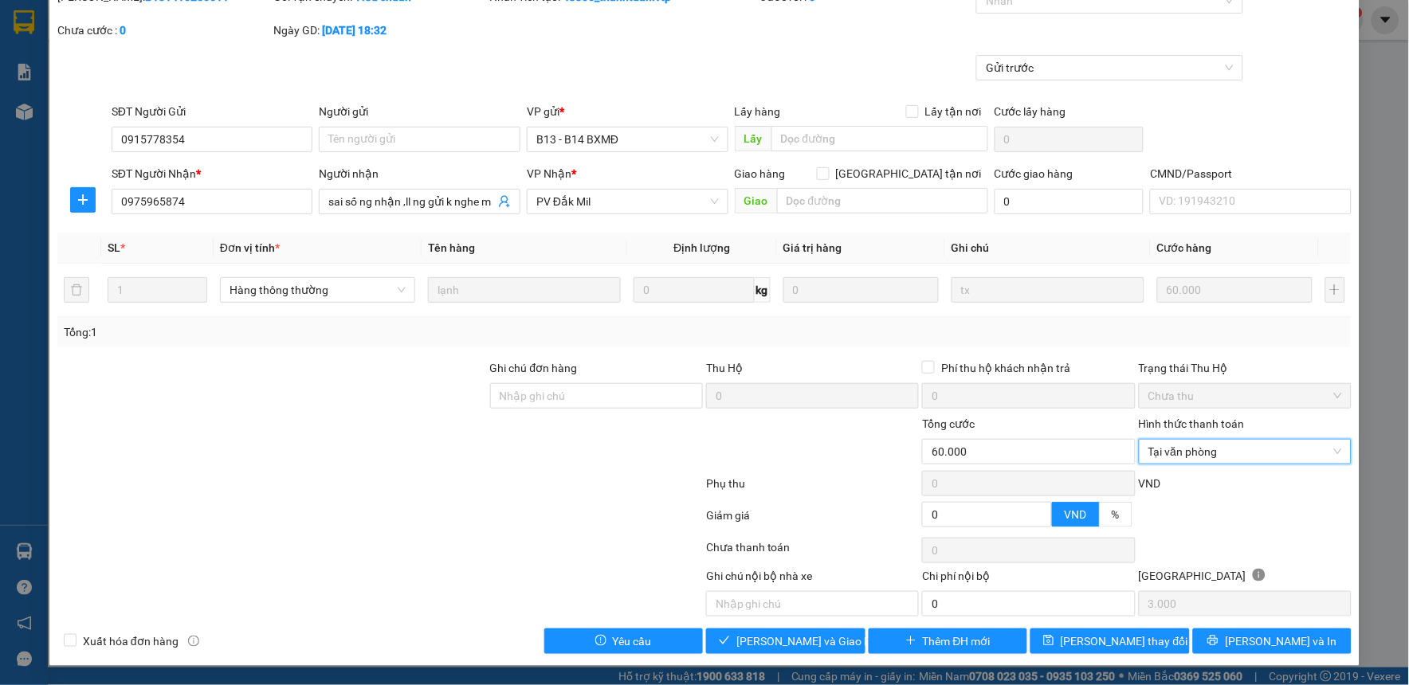
click at [457, 493] on div at bounding box center [380, 487] width 649 height 32
click at [779, 646] on span "[PERSON_NAME] và Giao hàng" at bounding box center [812, 642] width 153 height 18
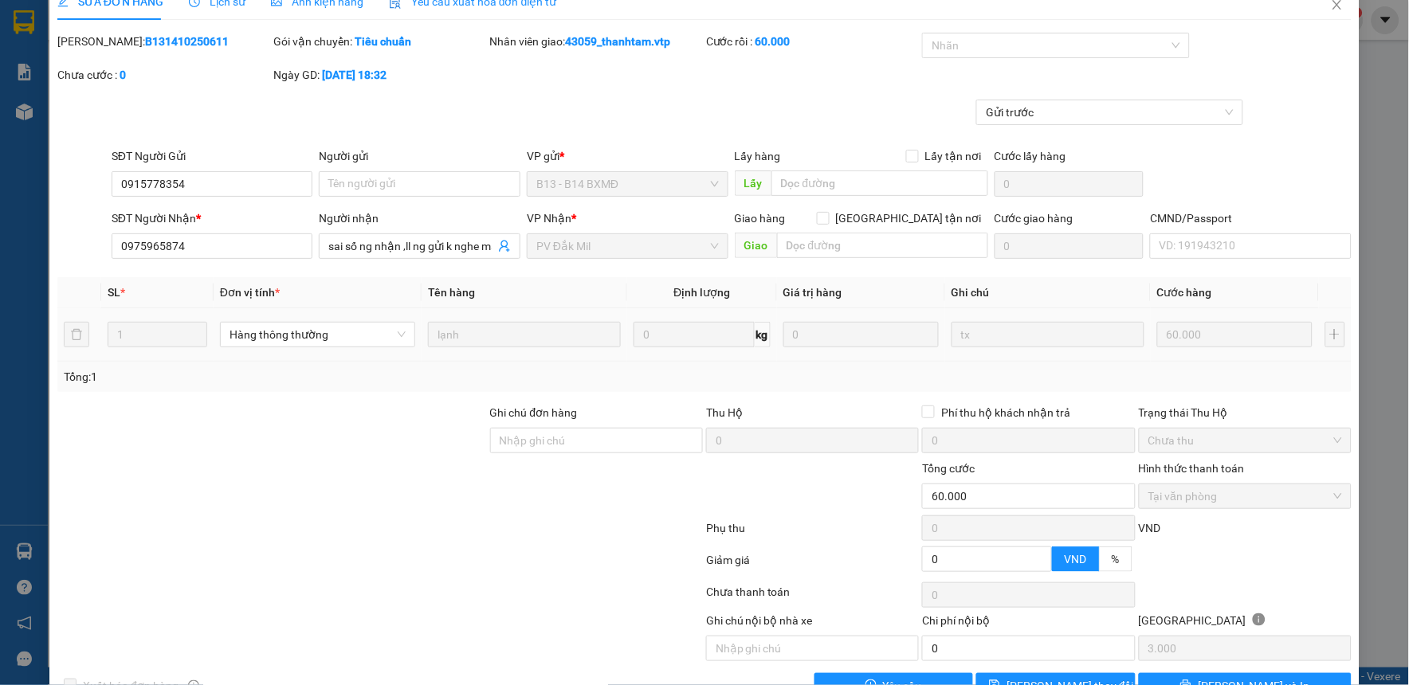
scroll to position [0, 0]
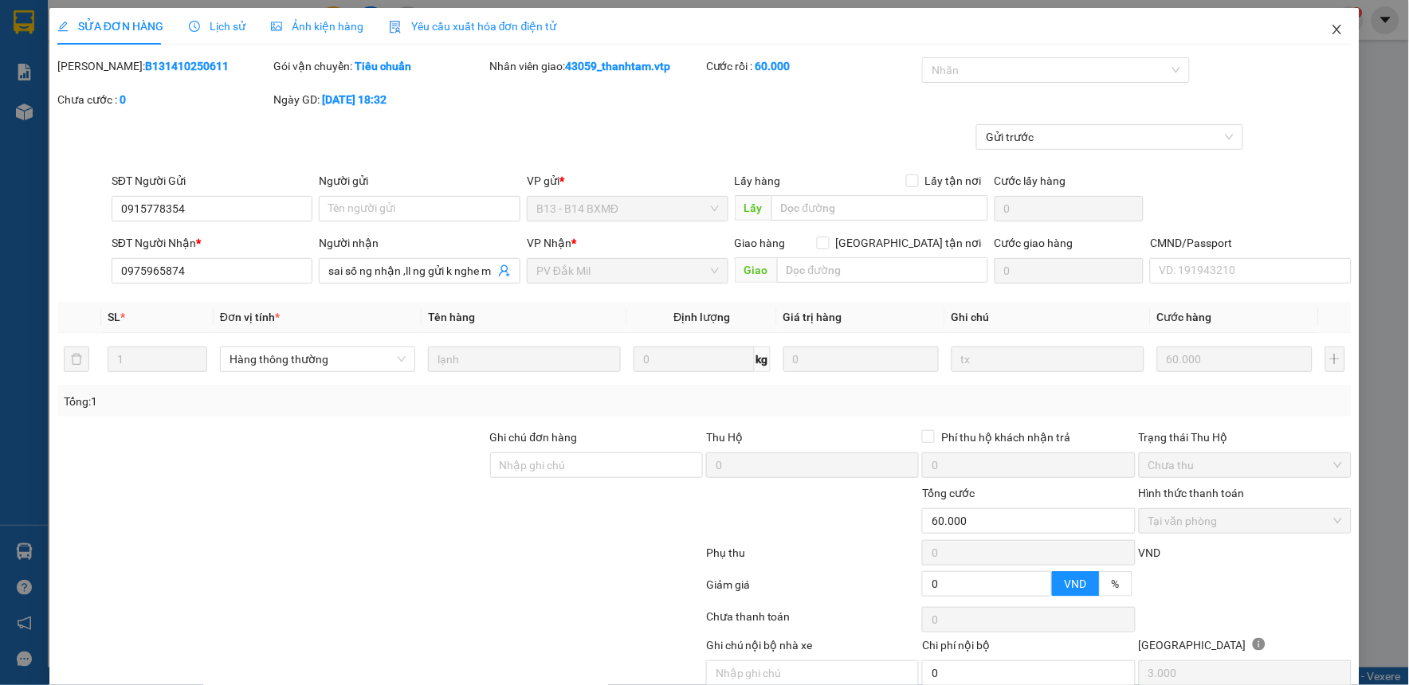
click at [1331, 32] on icon "close" at bounding box center [1337, 29] width 13 height 13
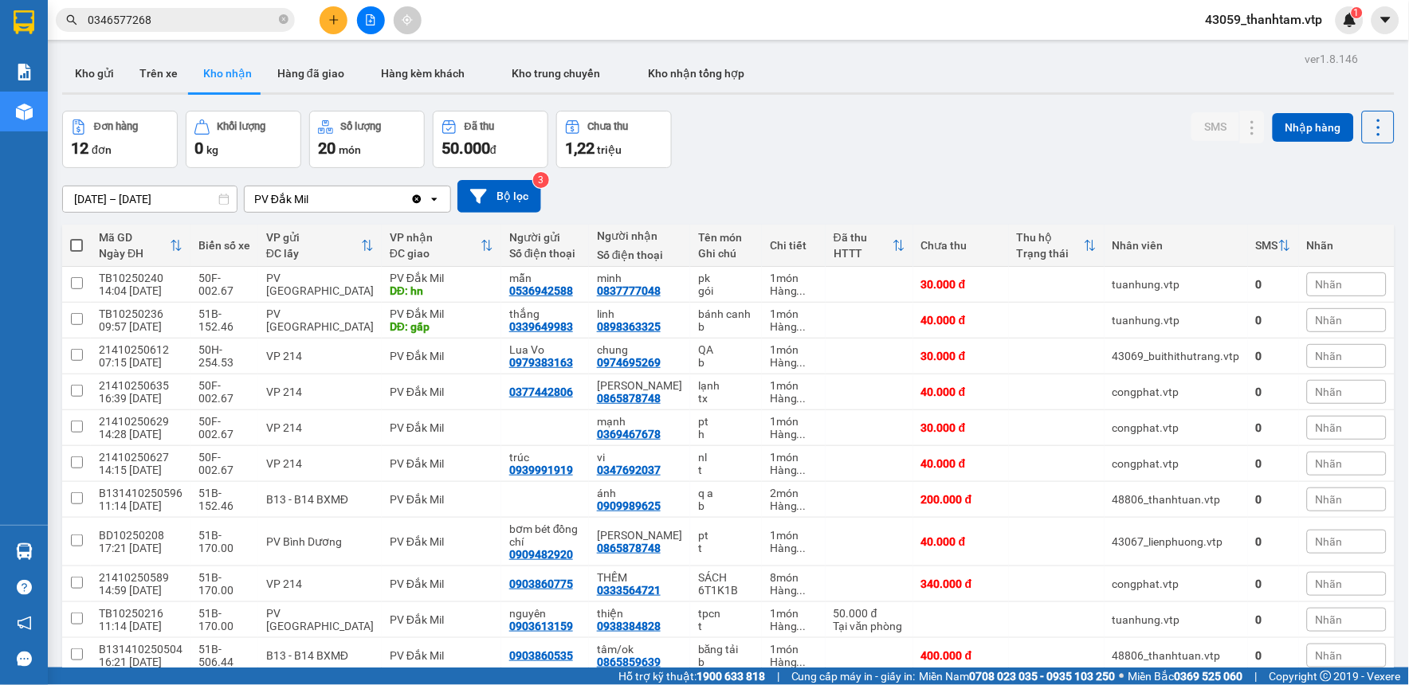
click at [1070, 184] on div "[DATE] – [DATE] Press the down arrow key to interact with the calendar and sele…" at bounding box center [728, 196] width 1333 height 33
click at [996, 209] on div "[DATE] – [DATE] Press the down arrow key to interact with the calendar and sele…" at bounding box center [728, 196] width 1333 height 33
